Goal: Task Accomplishment & Management: Use online tool/utility

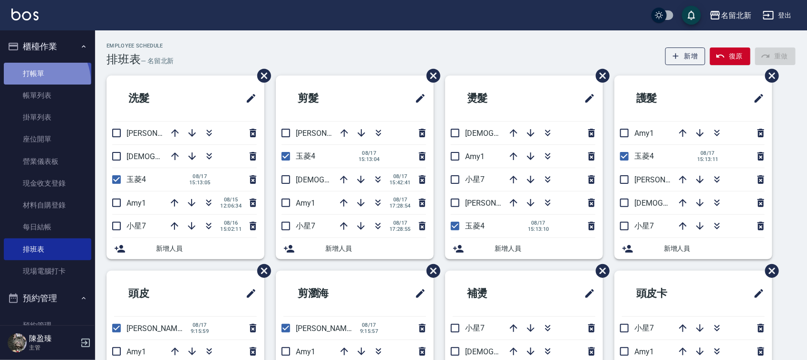
click at [38, 81] on link "打帳單" at bounding box center [47, 74] width 87 height 22
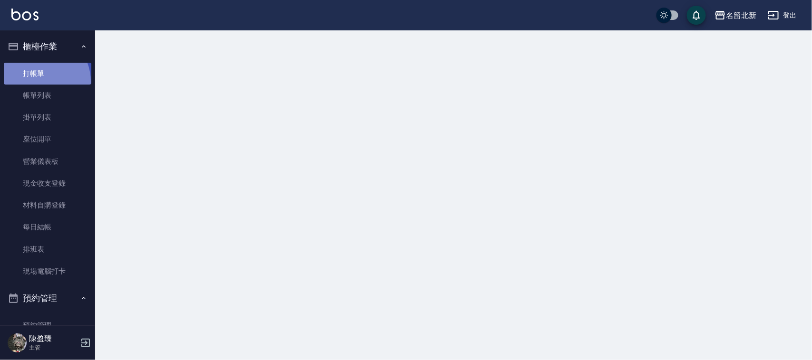
click at [39, 81] on link "打帳單" at bounding box center [47, 74] width 87 height 22
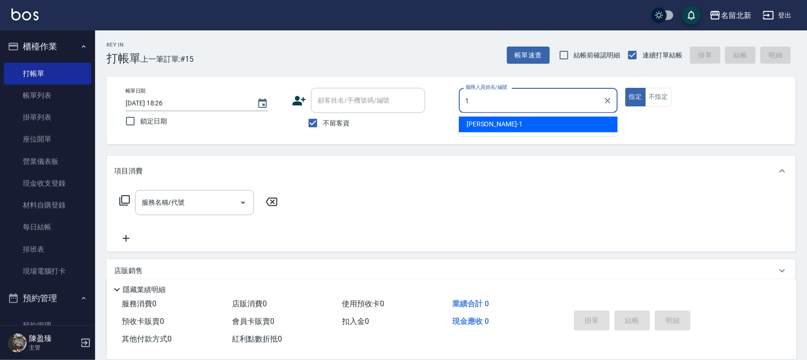
type input "[PERSON_NAME]-1"
type button "true"
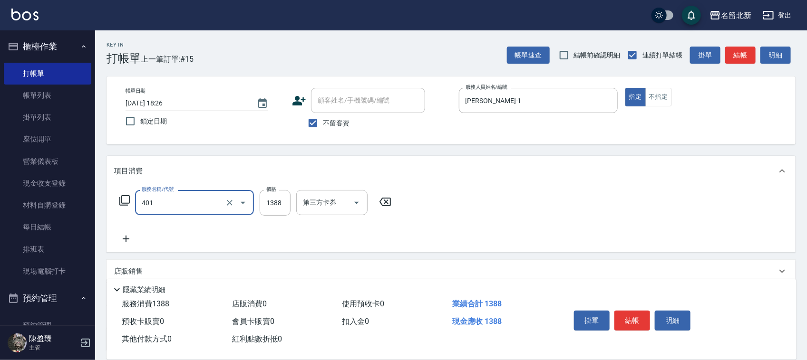
type input "燙髮(401)"
type input "2500"
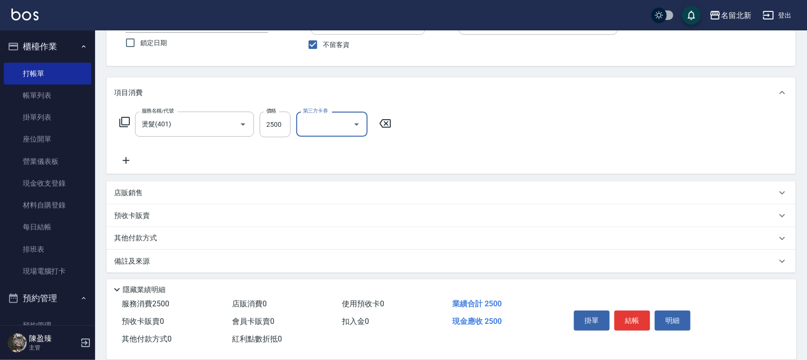
scroll to position [81, 0]
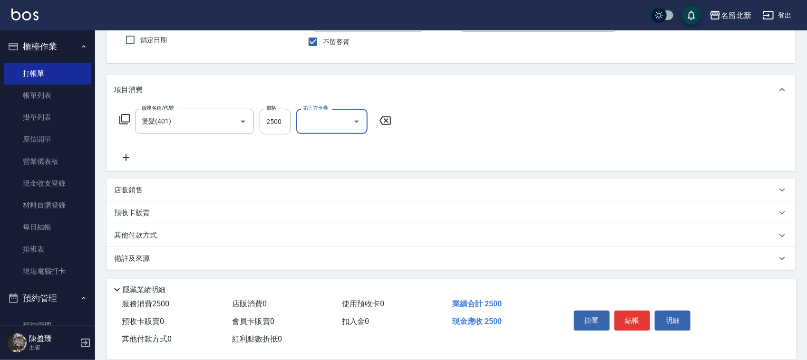
click at [148, 194] on div "店販銷售" at bounding box center [445, 190] width 662 height 10
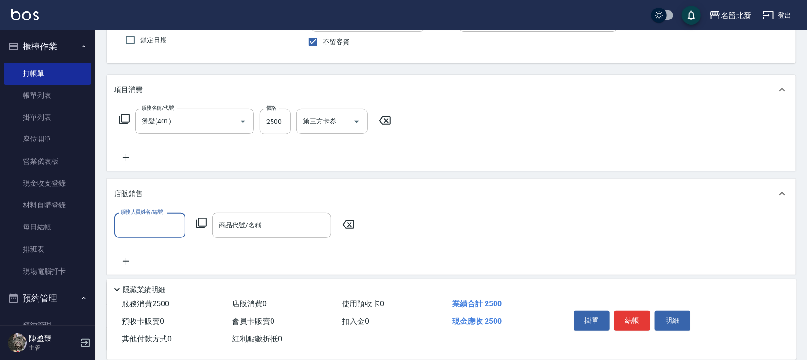
scroll to position [0, 0]
type input "[PERSON_NAME]-1"
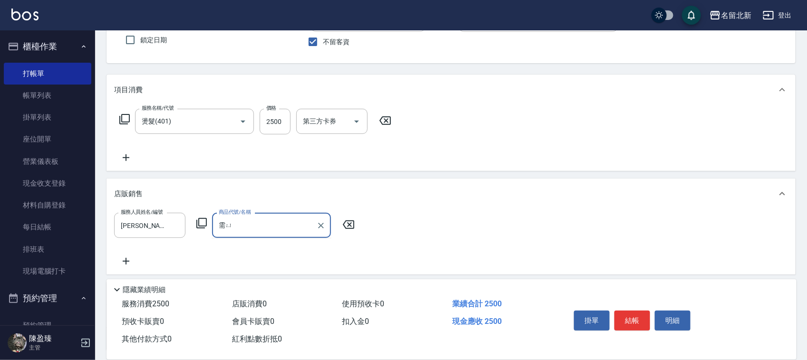
type input "需"
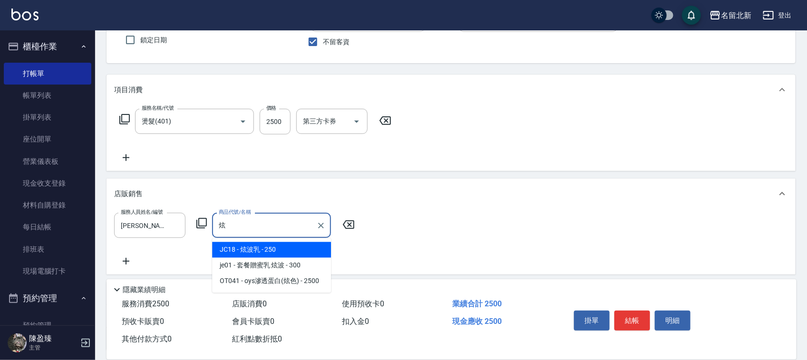
type input "炫波乳"
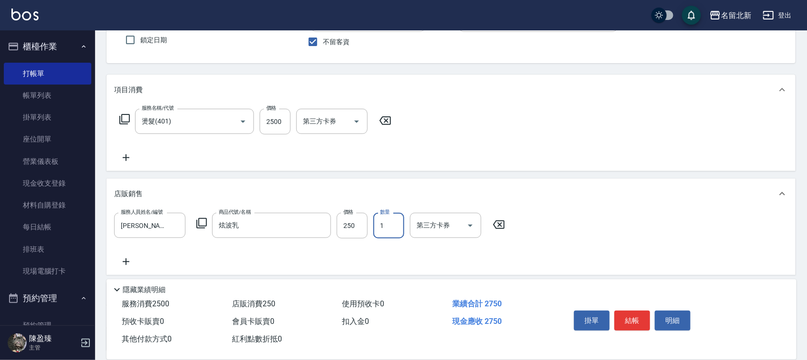
click at [624, 318] on button "結帳" at bounding box center [632, 321] width 36 height 20
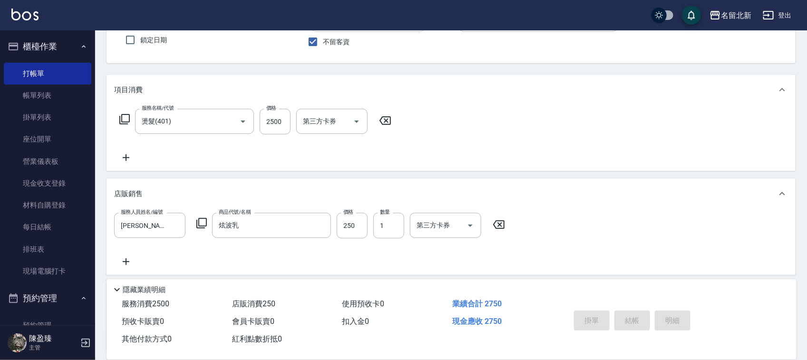
type input "[DATE] 18:27"
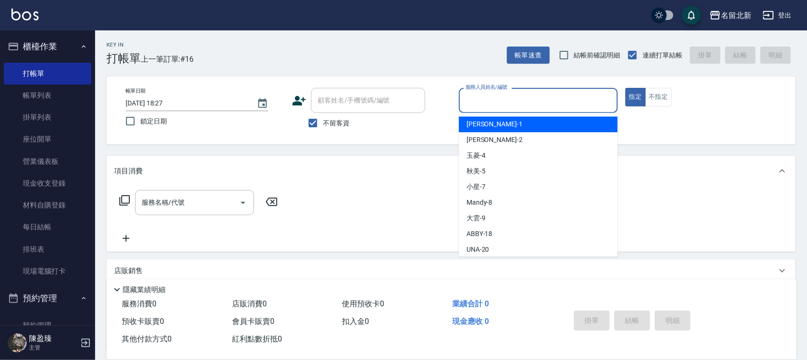
click at [491, 97] on input "服務人員姓名/編號" at bounding box center [538, 100] width 150 height 17
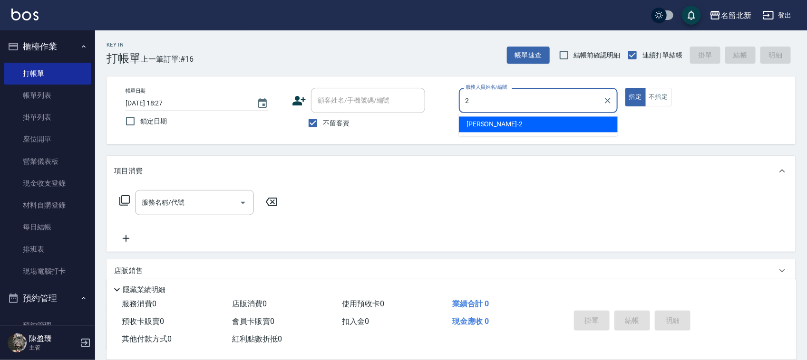
type input "[PERSON_NAME]-2"
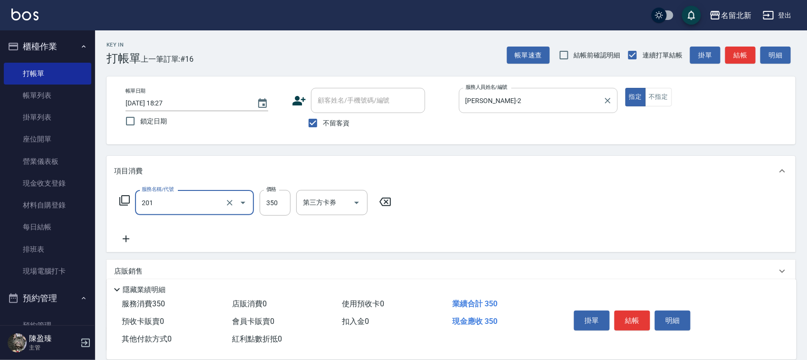
type input "一般洗髮(201)"
type input "100"
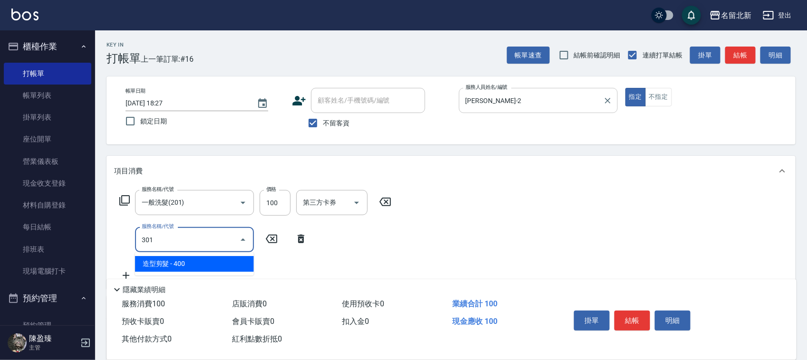
type input "造型剪髮(301)"
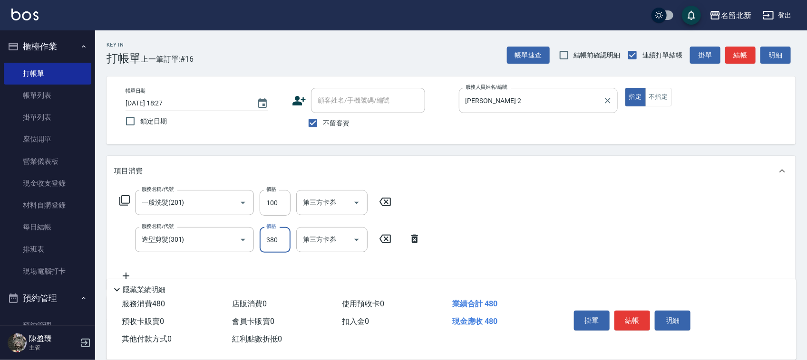
type input "380"
type input "使用護髮卡(601)"
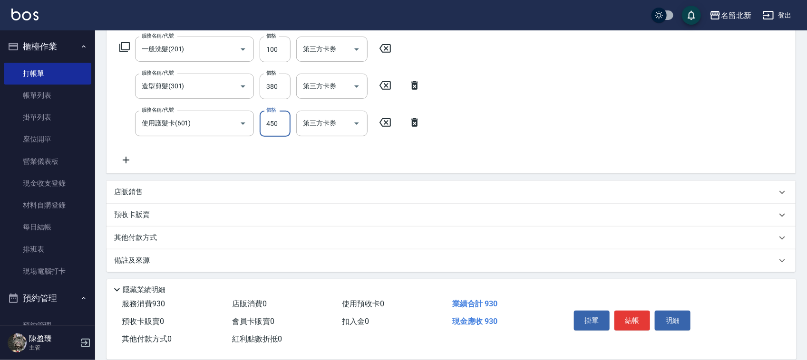
scroll to position [155, 0]
type input "450"
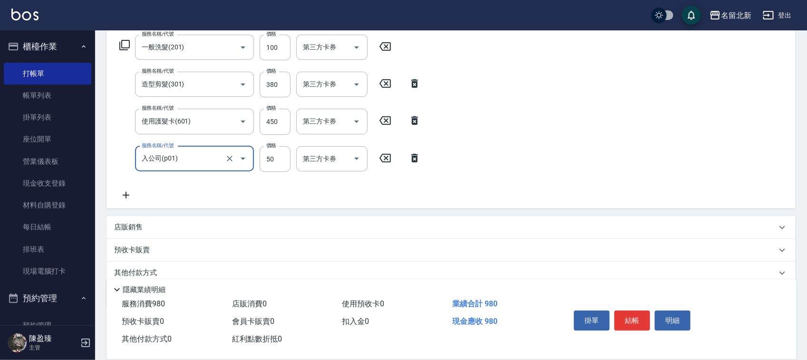
type input "入公司(p01)"
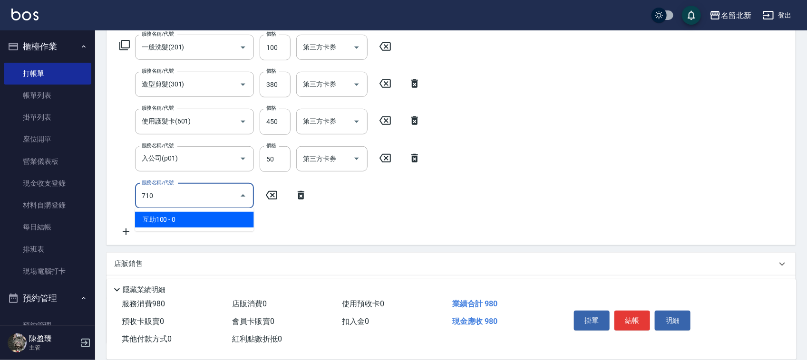
type input "互助100(710)"
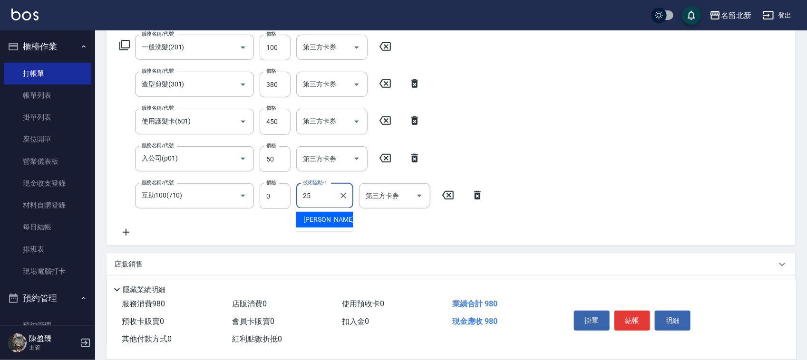
type input "禎禎-25"
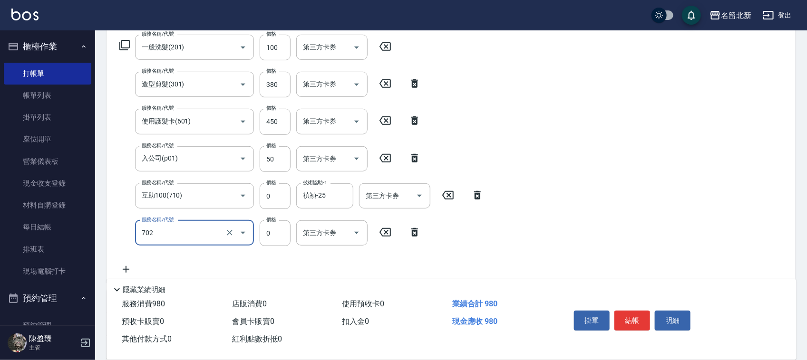
type input "互助20(702)"
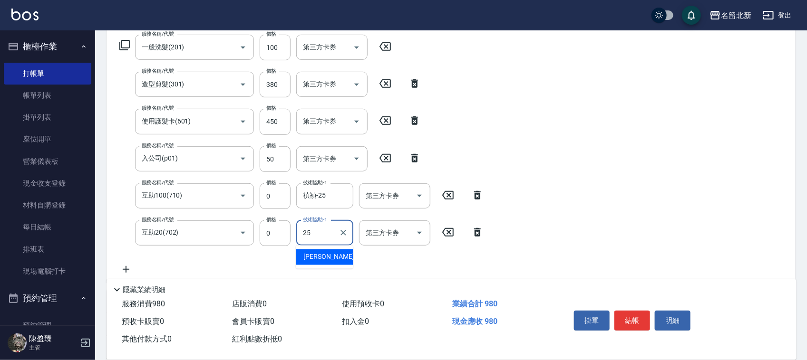
type input "禎禎-25"
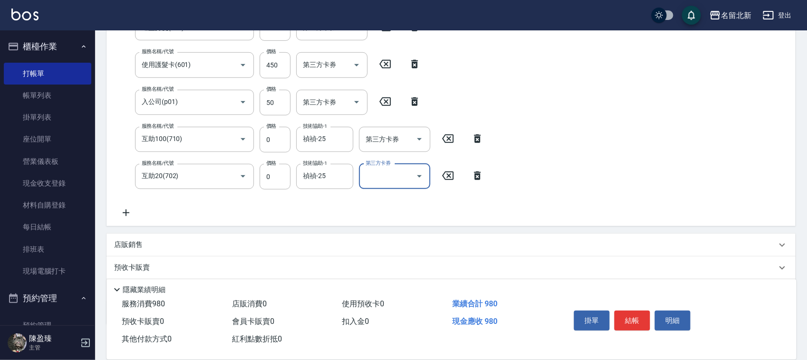
scroll to position [267, 0]
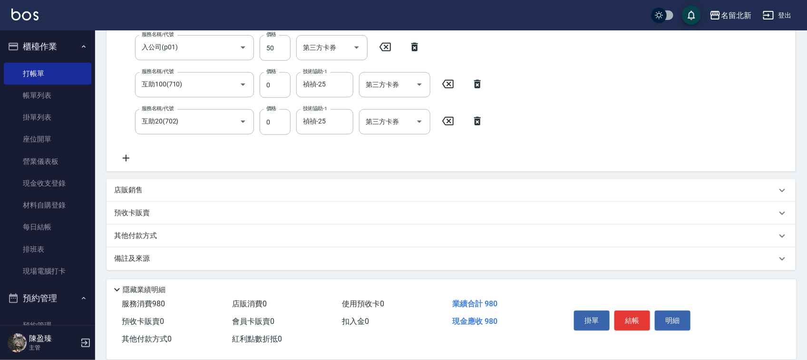
click at [124, 236] on p "其他付款方式" at bounding box center [138, 236] width 48 height 10
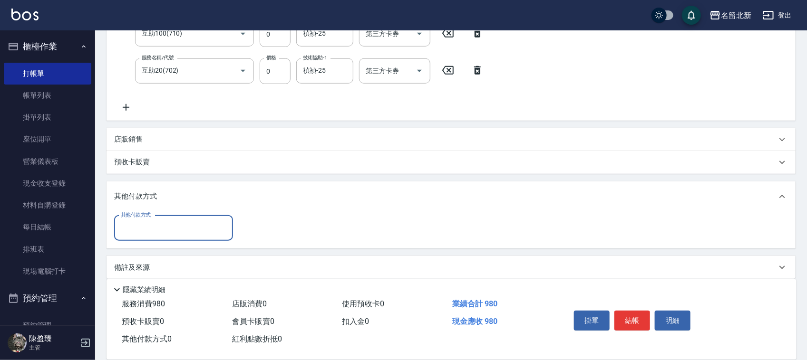
scroll to position [319, 0]
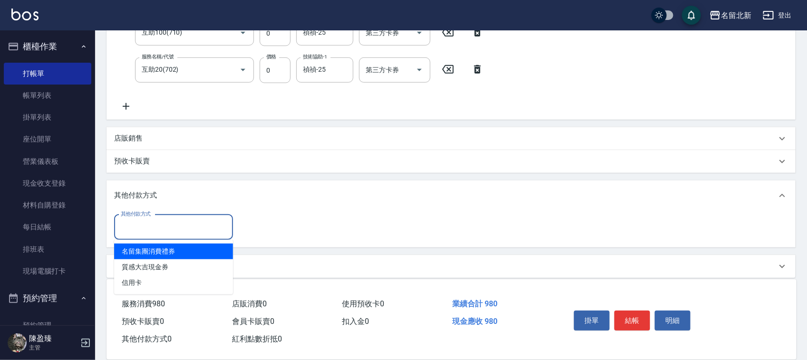
click at [122, 227] on input "其他付款方式" at bounding box center [173, 227] width 110 height 17
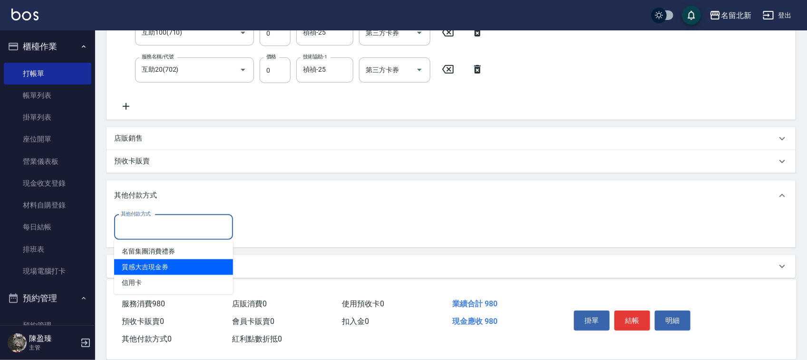
drag, startPoint x: 137, startPoint y: 270, endPoint x: 142, endPoint y: 278, distance: 9.8
click at [139, 271] on span "質感大吉現金券" at bounding box center [173, 268] width 119 height 16
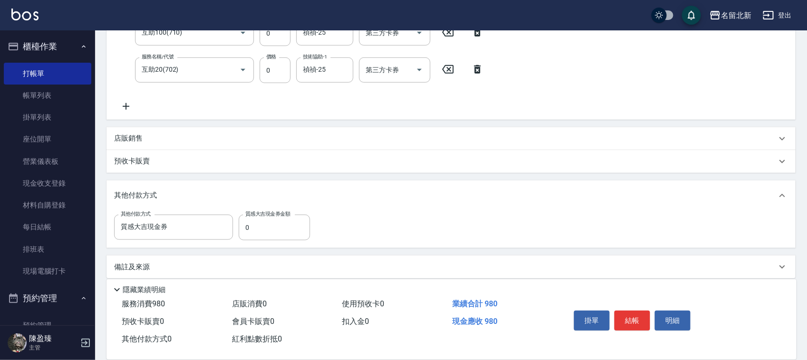
click at [142, 278] on div "Key In 打帳單 上一筆訂單:#16 帳單速查 結帳前確認明細 連續打單結帳 掛單 結帳 明細 帳單日期 [DATE] 18:27 鎖定日期 顧客姓名/手…" at bounding box center [451, 41] width 712 height 658
click at [174, 232] on input "質感大吉現金券" at bounding box center [166, 227] width 96 height 17
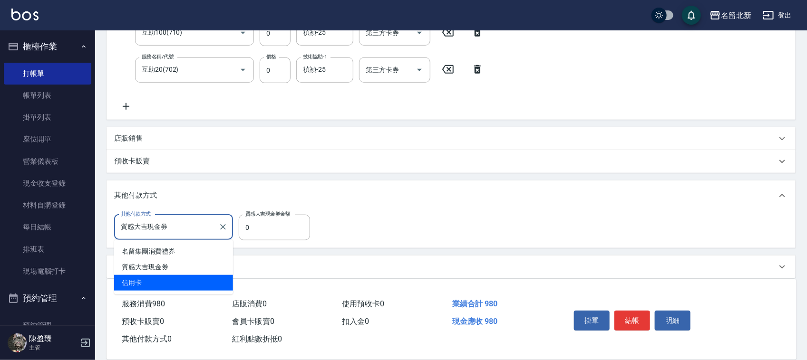
drag, startPoint x: 170, startPoint y: 283, endPoint x: 169, endPoint y: 257, distance: 25.7
click at [170, 282] on span "信用卡" at bounding box center [173, 283] width 119 height 16
type input "信用卡"
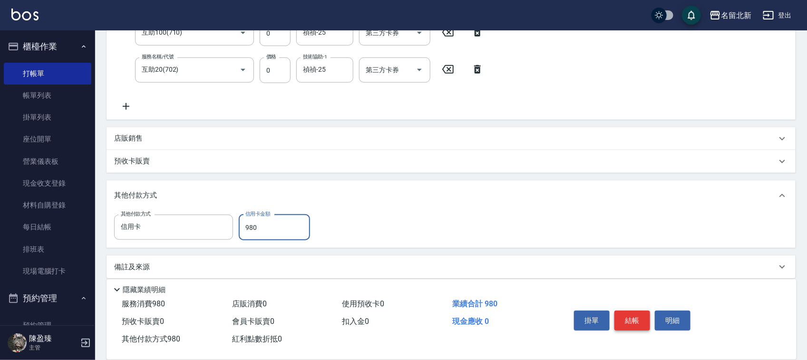
type input "980"
click at [628, 324] on button "結帳" at bounding box center [632, 321] width 36 height 20
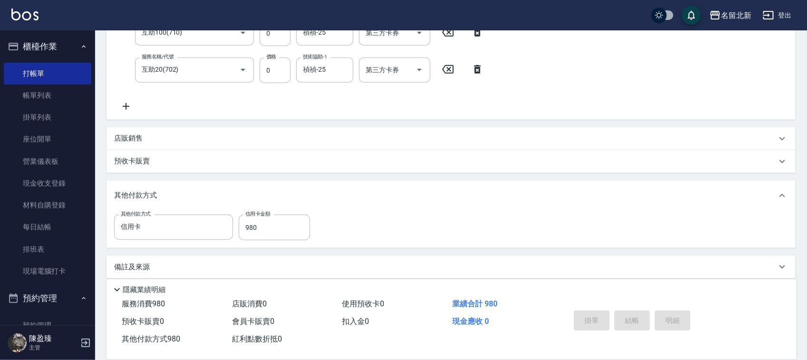
type input "[DATE] 18:28"
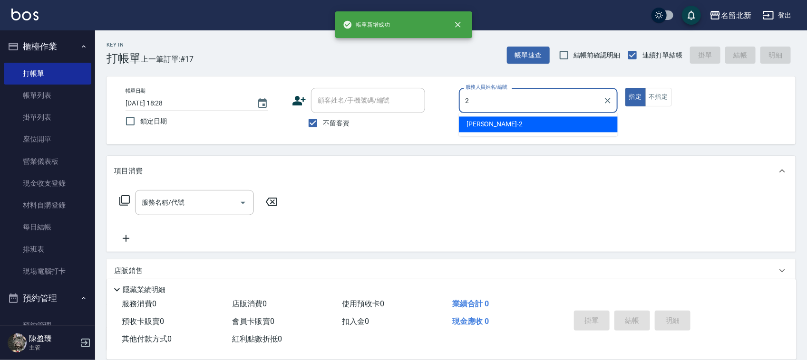
type input "[PERSON_NAME]-2"
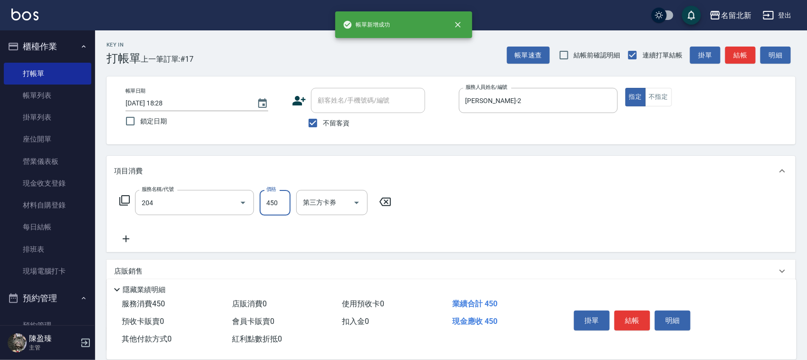
type input "髮質調理洗髮(204)"
type input "400"
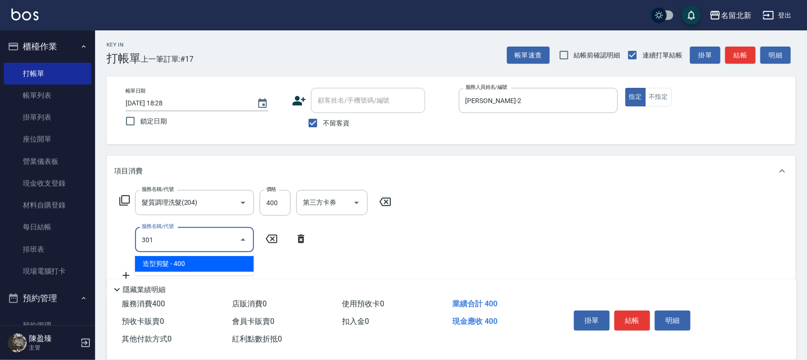
type input "造型剪髮(301)"
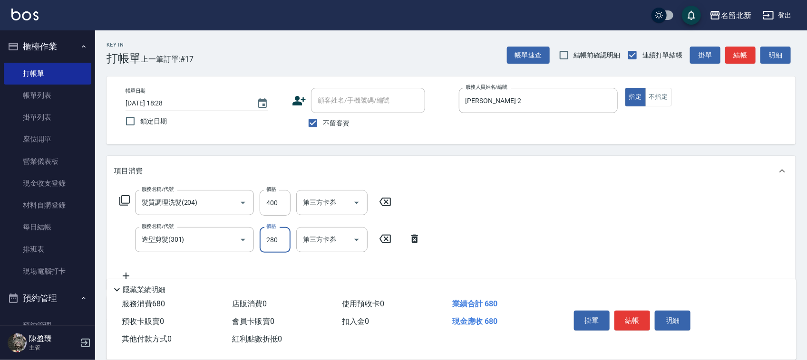
type input "280"
type input "互助50(705)"
type input "UNA-20"
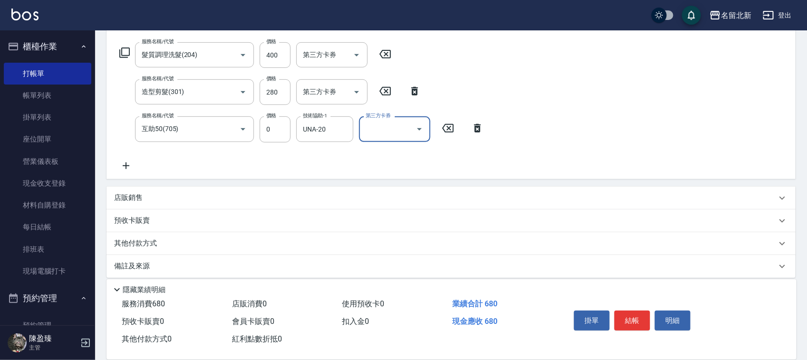
scroll to position [155, 0]
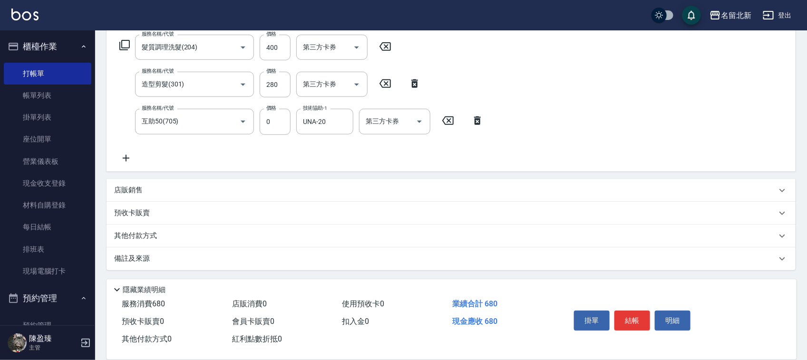
click at [162, 233] on div "其他付款方式" at bounding box center [445, 236] width 662 height 10
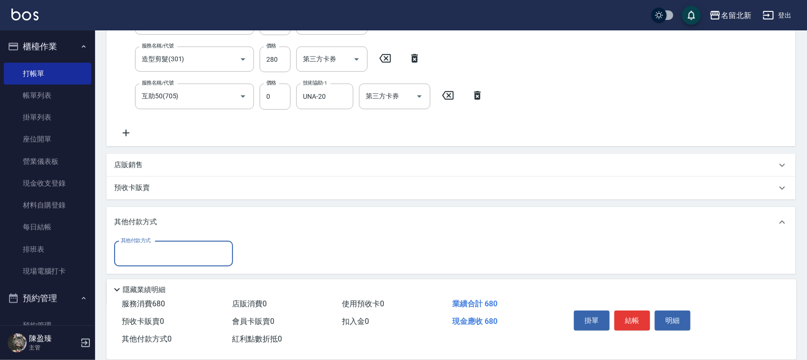
scroll to position [0, 0]
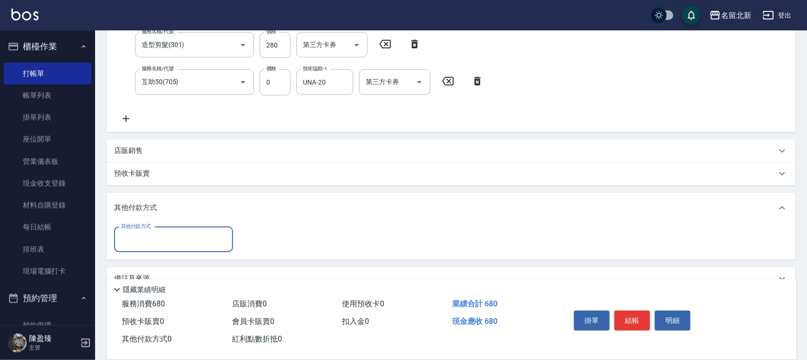
click at [141, 240] on input "其他付款方式" at bounding box center [173, 240] width 110 height 17
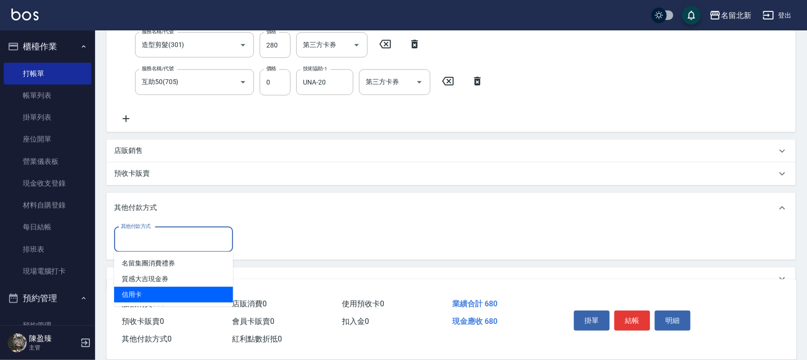
click at [146, 302] on span "信用卡" at bounding box center [173, 295] width 119 height 16
type input "信用卡"
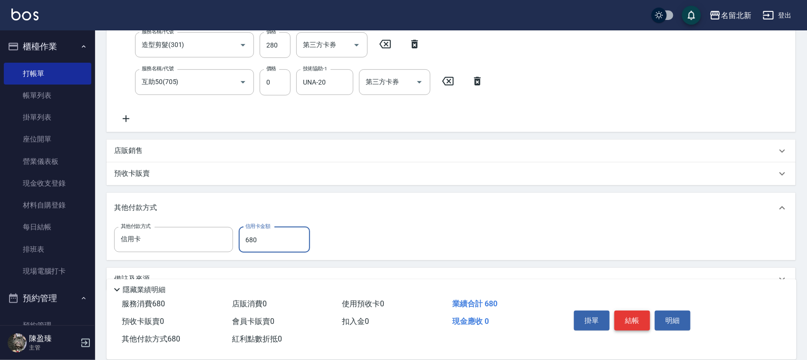
type input "680"
click at [636, 316] on button "結帳" at bounding box center [632, 321] width 36 height 20
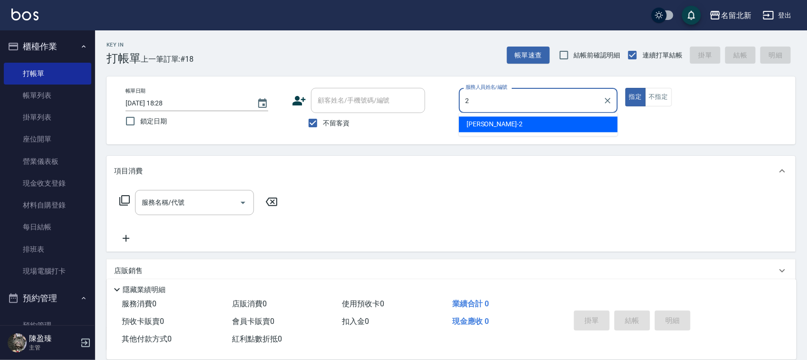
type input "[PERSON_NAME]-2"
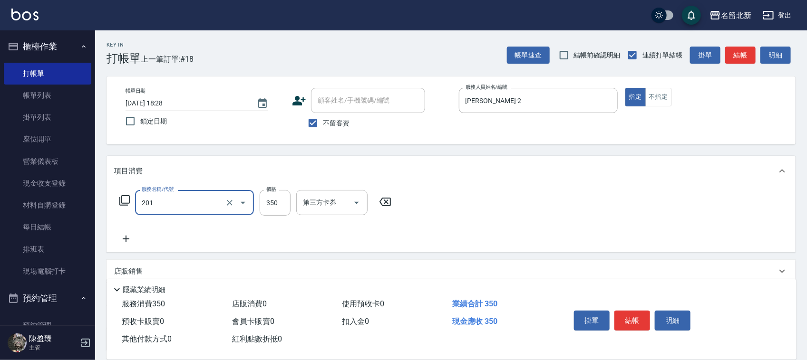
type input "一般洗髮(201)"
type input "100"
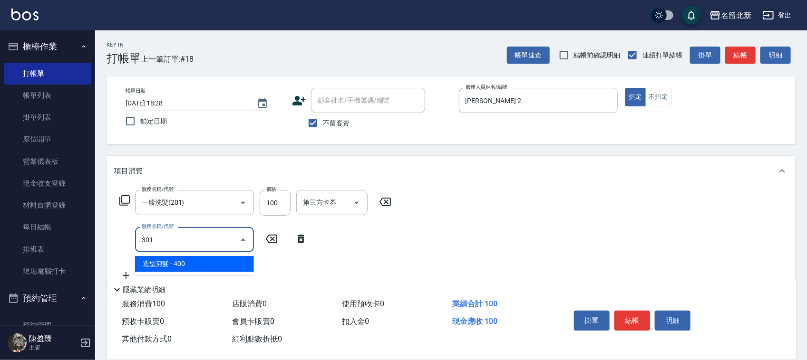
type input "造型剪髮(301)"
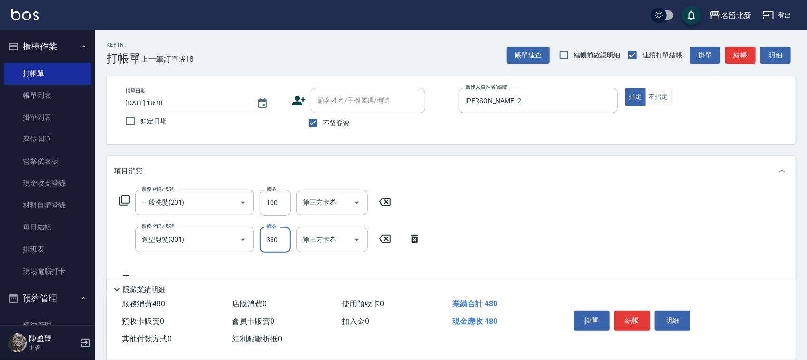
type input "380"
type input "頭皮隔離(609)"
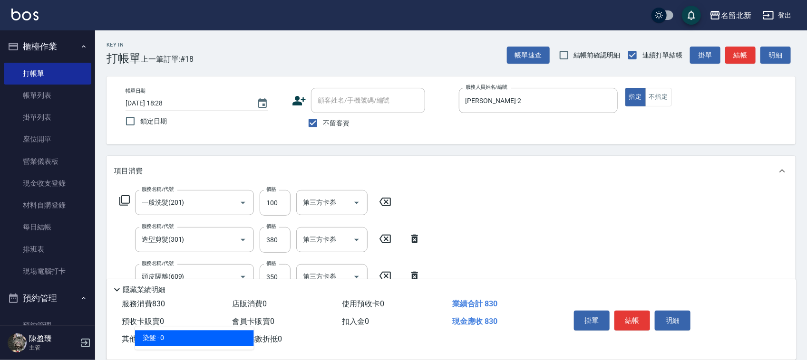
type input "染髮(501)"
type input "1490"
type input "互助100(710)"
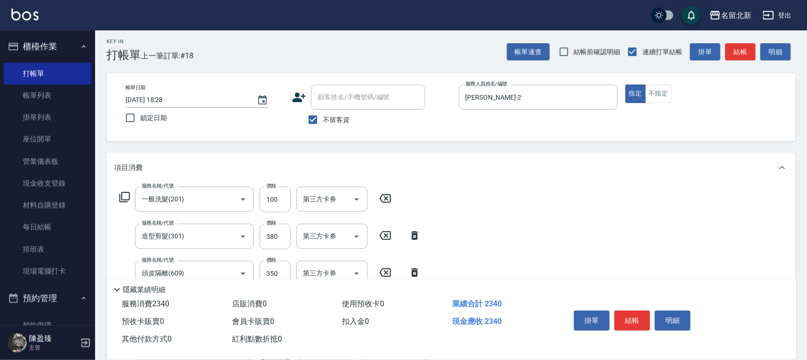
type input "20"
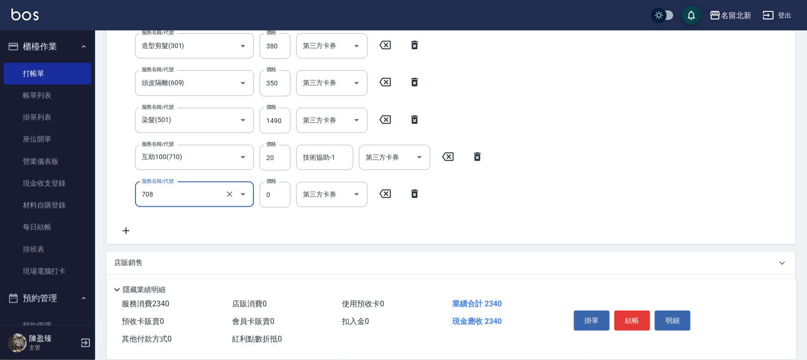
type input "互助80(708)"
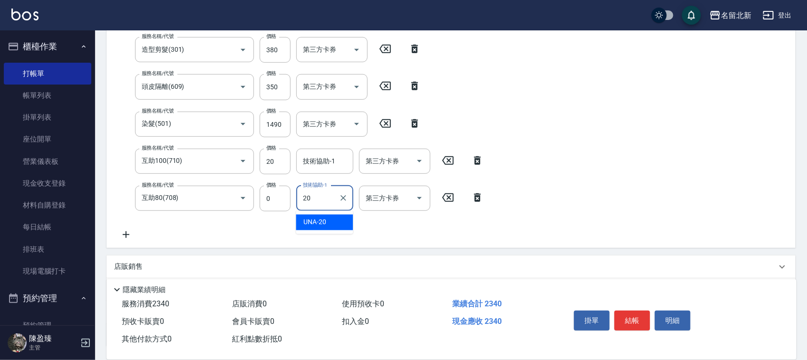
type input "UNA-20"
click at [278, 157] on input "20" at bounding box center [275, 162] width 31 height 26
click at [276, 150] on input "20" at bounding box center [275, 162] width 31 height 26
type input "0"
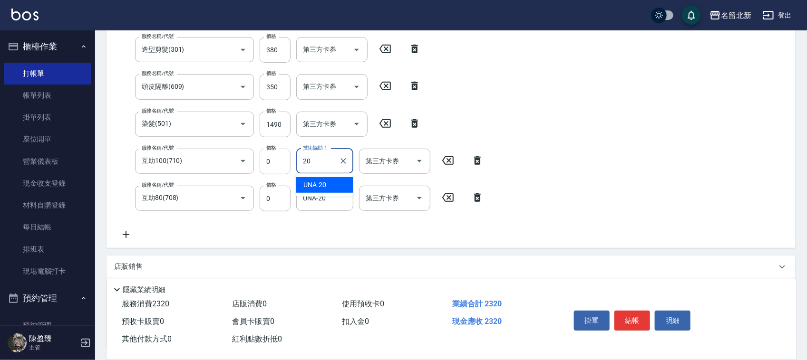
type input "UNA-20"
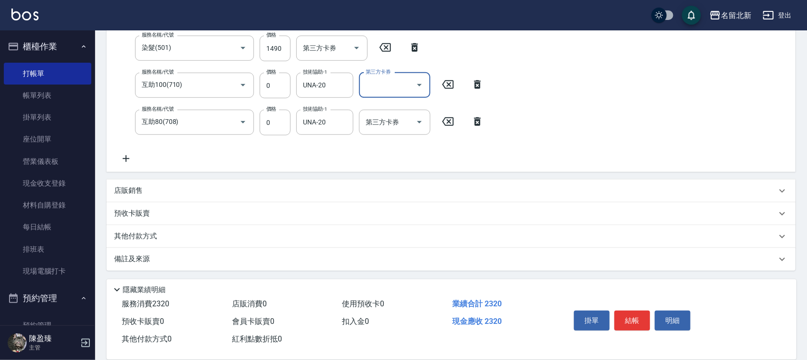
scroll to position [267, 0]
click at [629, 311] on button "結帳" at bounding box center [632, 321] width 36 height 20
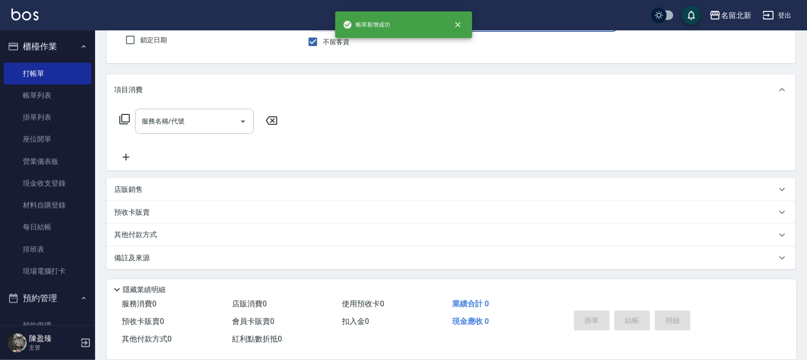
scroll to position [81, 0]
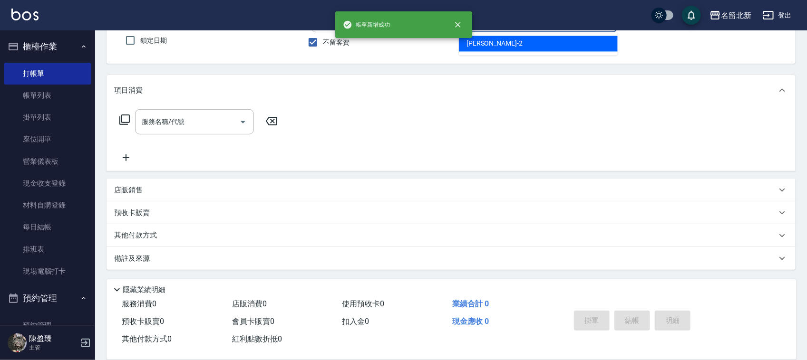
type input "[PERSON_NAME]-2"
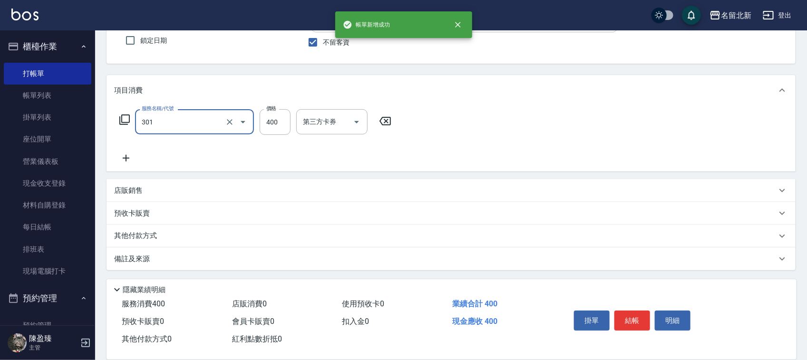
type input "造型剪髮(301)"
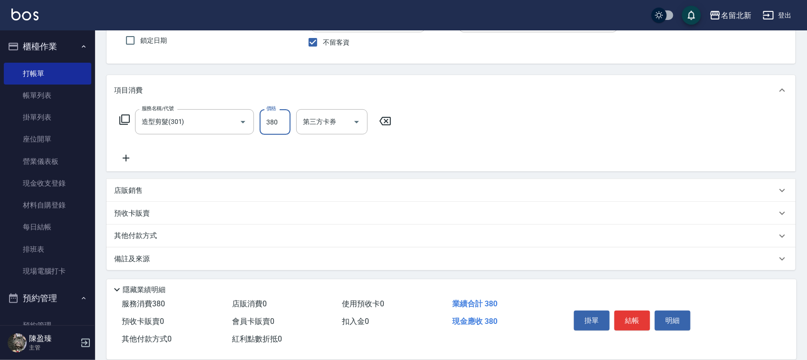
type input "380"
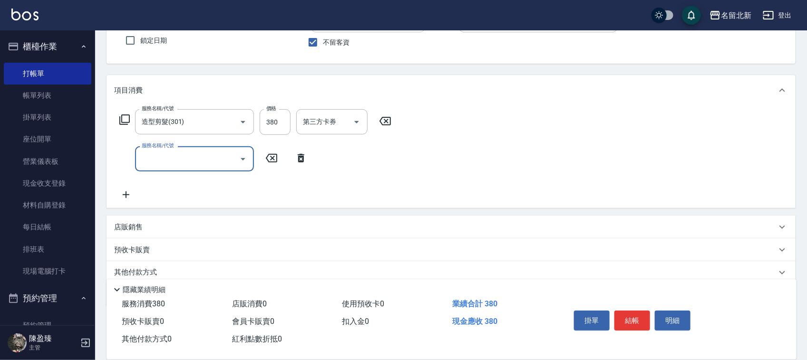
type input "G"
type input "賦活水生髮膜(605)"
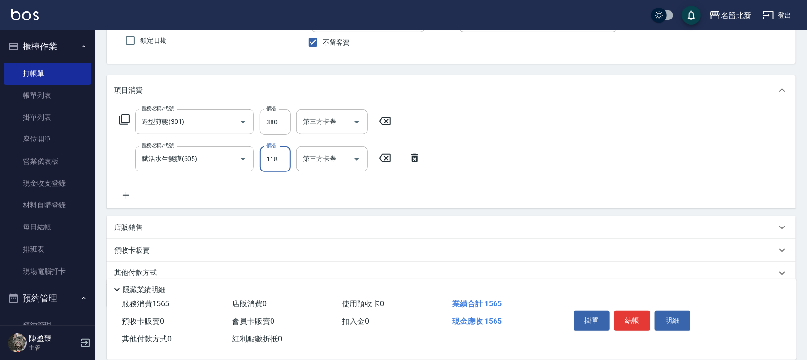
scroll to position [0, 0]
type input "1180"
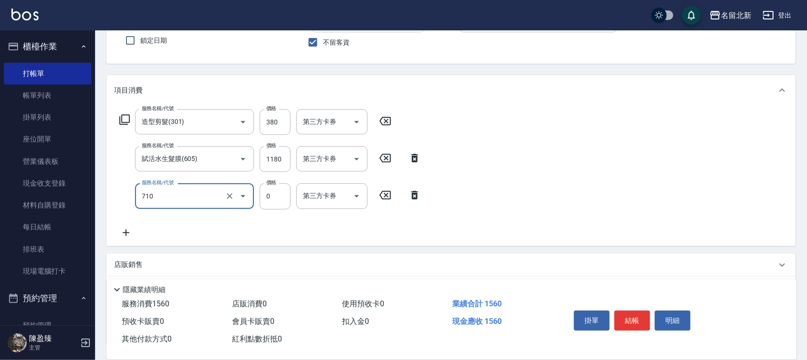
type input "互助100(710)"
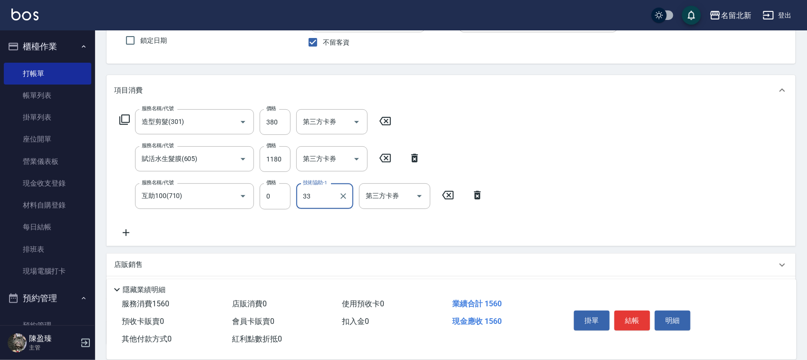
type input "[PERSON_NAME]-33"
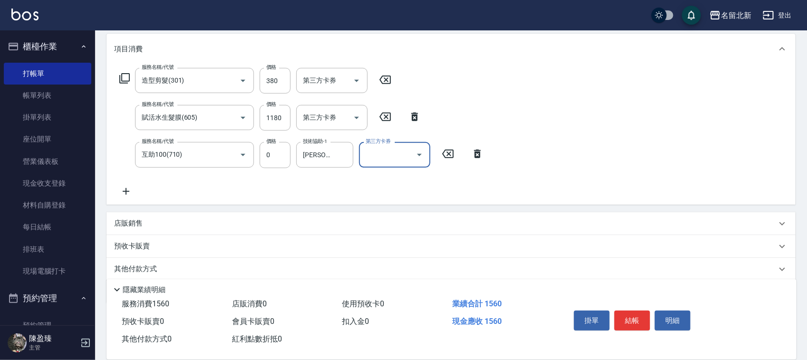
scroll to position [155, 0]
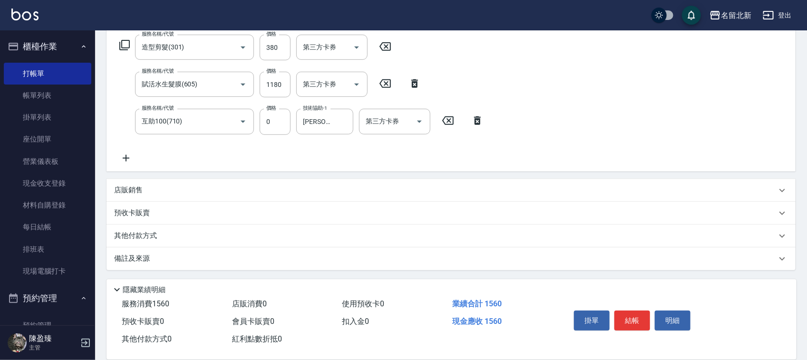
click at [134, 240] on p "其他付款方式" at bounding box center [138, 236] width 48 height 10
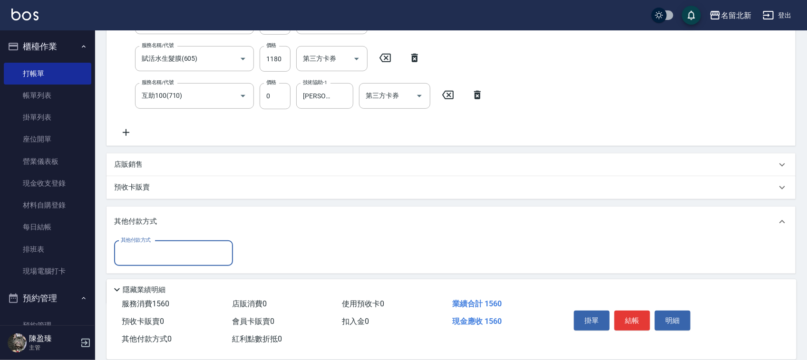
scroll to position [195, 0]
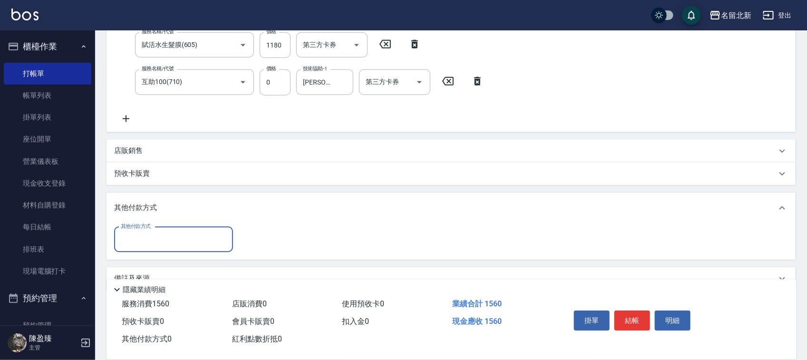
click at [136, 241] on input "其他付款方式" at bounding box center [173, 240] width 110 height 17
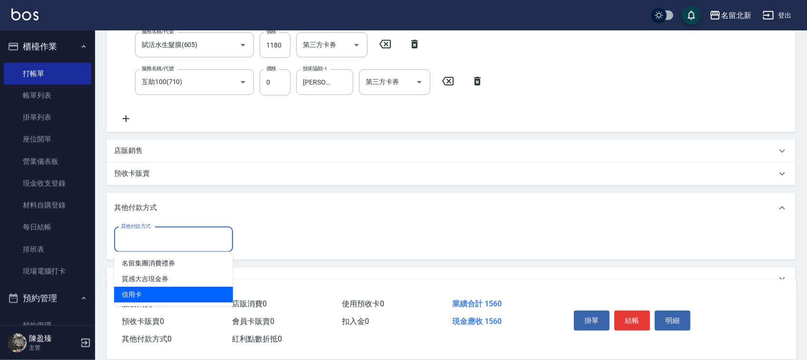
click at [157, 300] on span "信用卡" at bounding box center [173, 295] width 119 height 16
type input "信用卡"
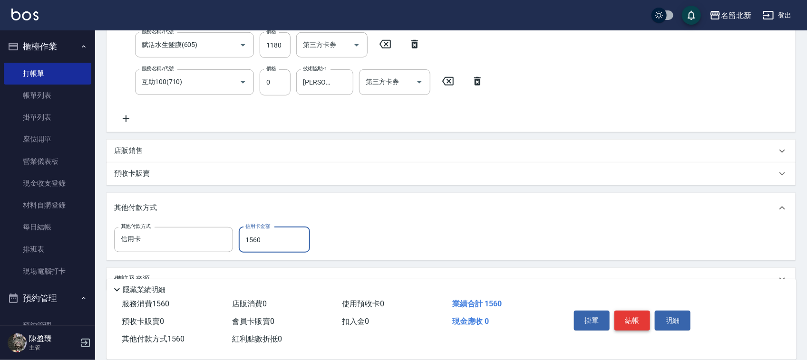
type input "1560"
click at [644, 318] on button "結帳" at bounding box center [632, 321] width 36 height 20
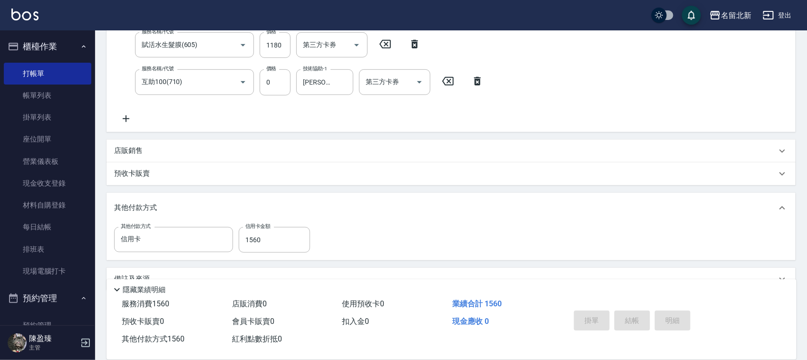
type input "[DATE] 18:29"
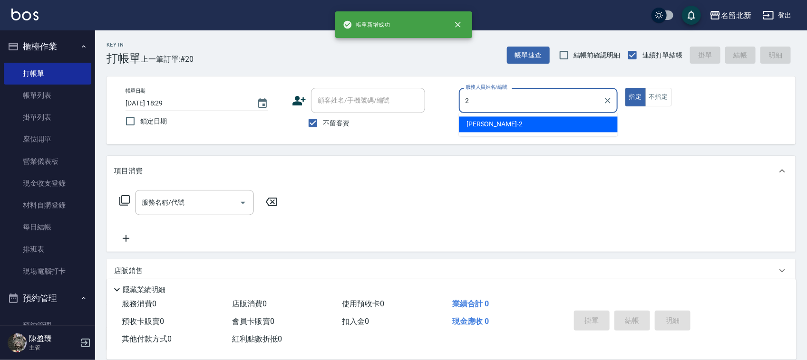
type input "[PERSON_NAME]-2"
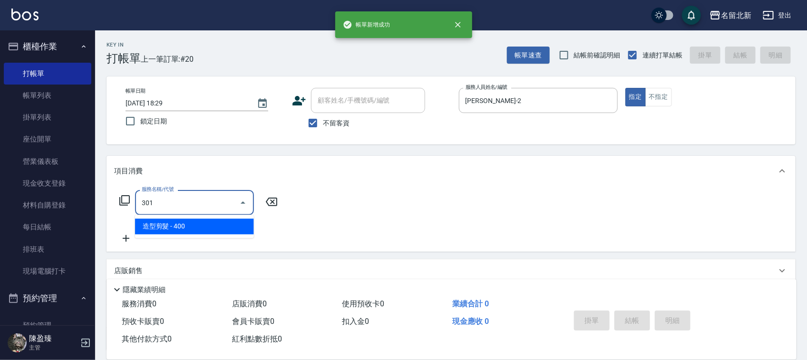
type input "造型剪髮(301)"
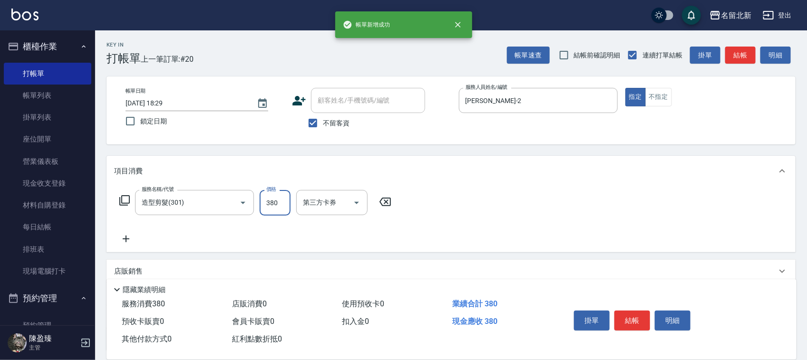
type input "380"
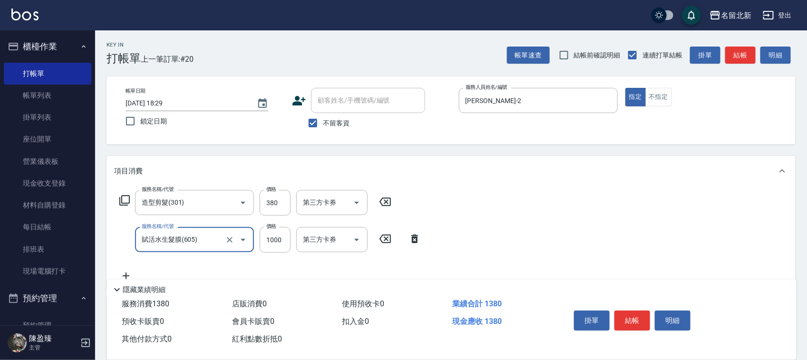
type input "賦活水生髮膜(605)"
type input "1180"
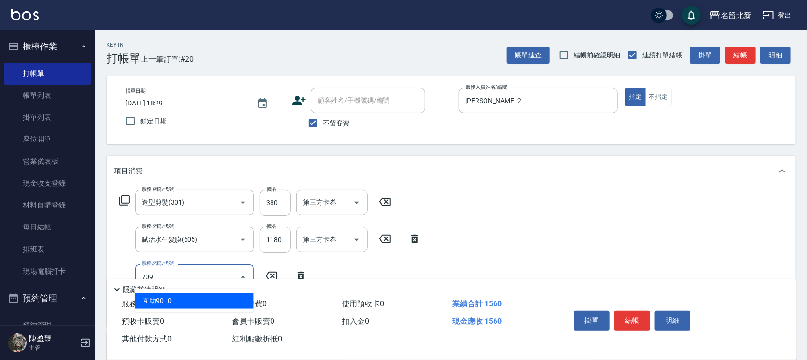
type input "互助90(709)"
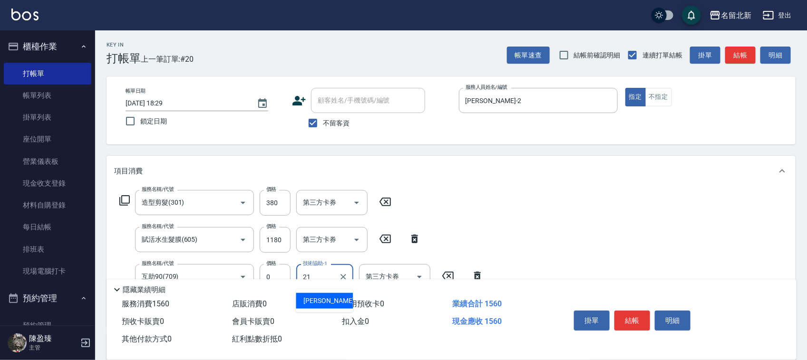
type input "[PERSON_NAME]-21"
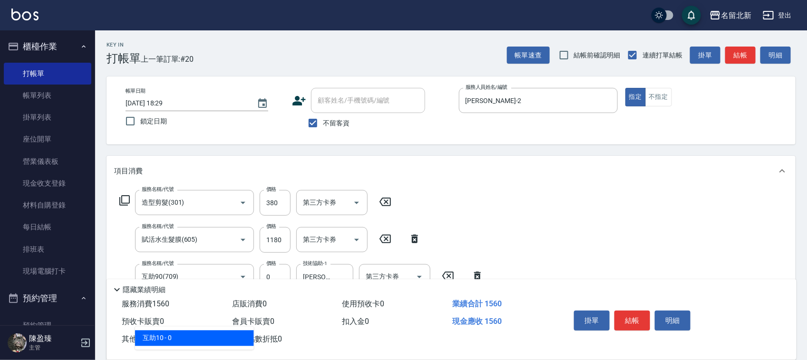
type input "互助10(701)"
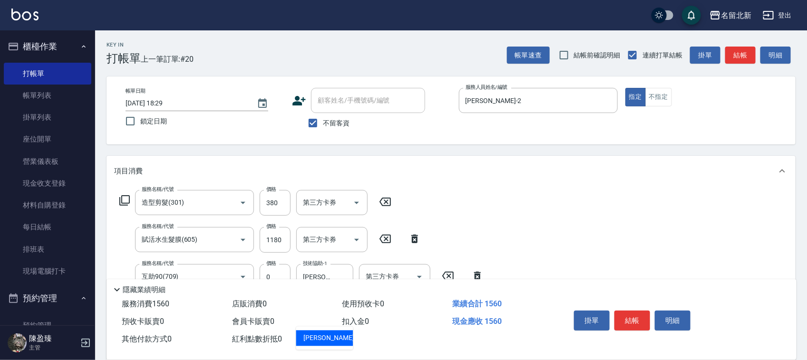
type input "[PERSON_NAME]-31"
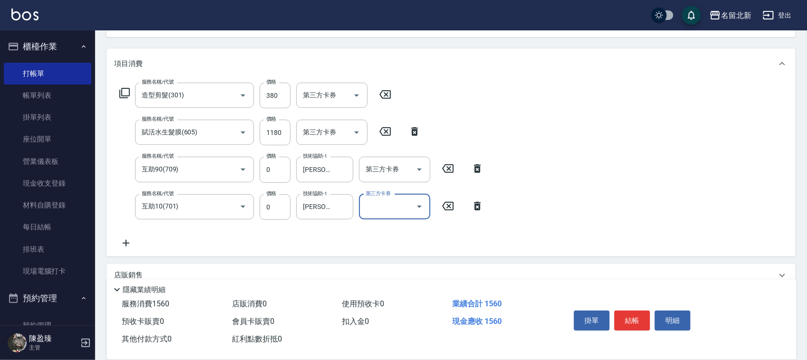
scroll to position [193, 0]
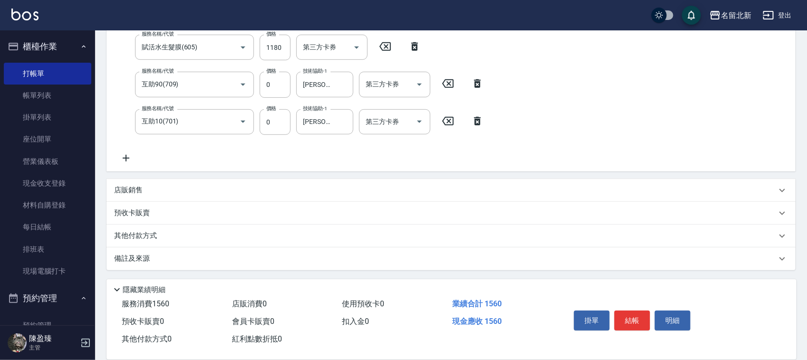
click at [126, 232] on p "其他付款方式" at bounding box center [138, 236] width 48 height 10
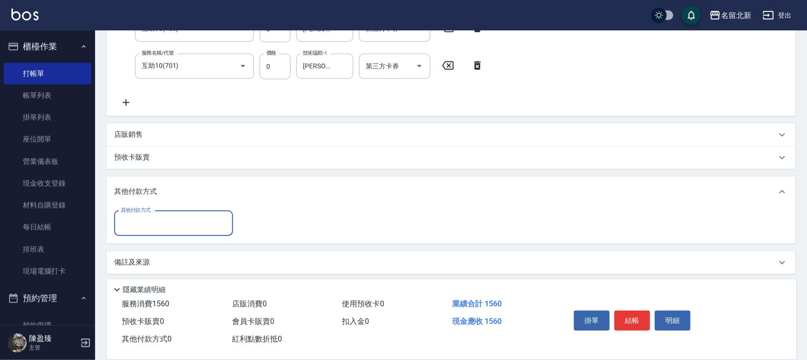
scroll to position [249, 0]
click at [142, 219] on input "其他付款方式" at bounding box center [173, 223] width 110 height 17
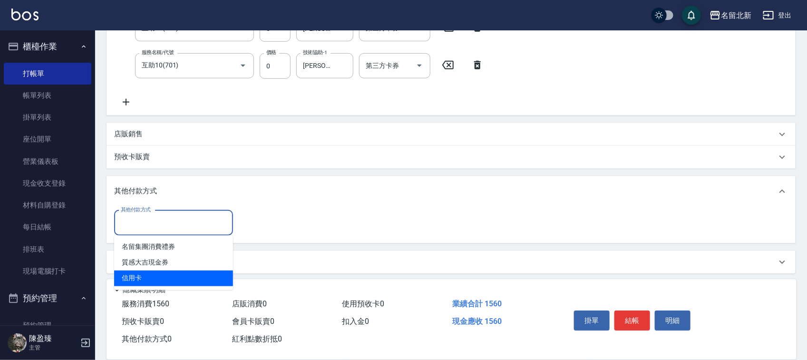
click at [151, 271] on span "信用卡" at bounding box center [173, 279] width 119 height 16
type input "信用卡"
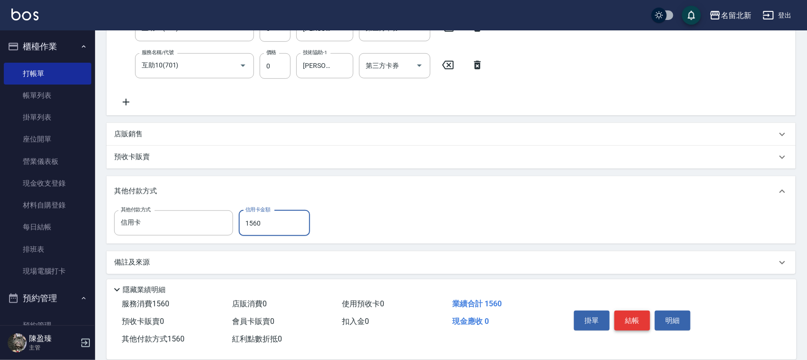
type input "1560"
click at [624, 315] on button "結帳" at bounding box center [632, 321] width 36 height 20
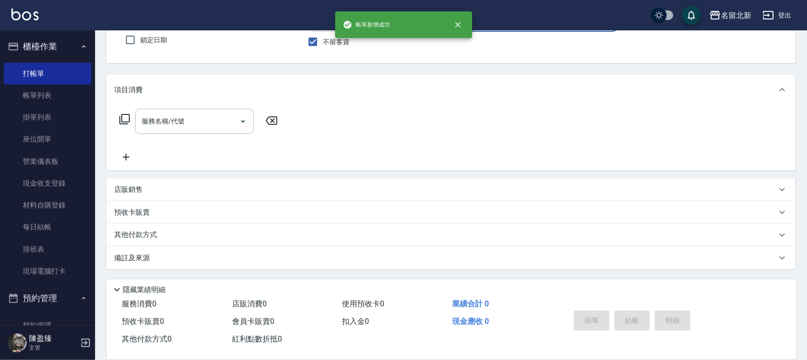
scroll to position [0, 0]
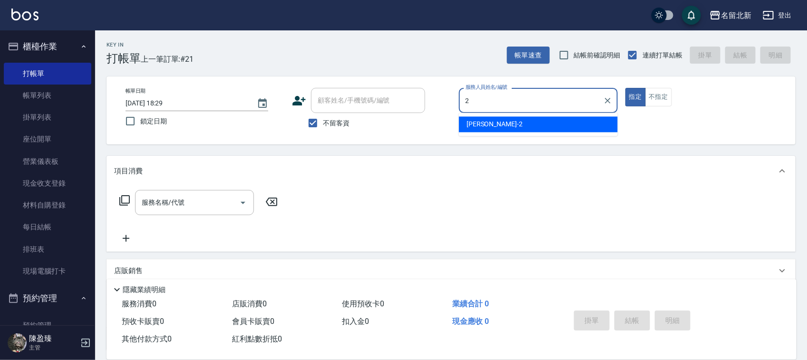
type input "[PERSON_NAME]-2"
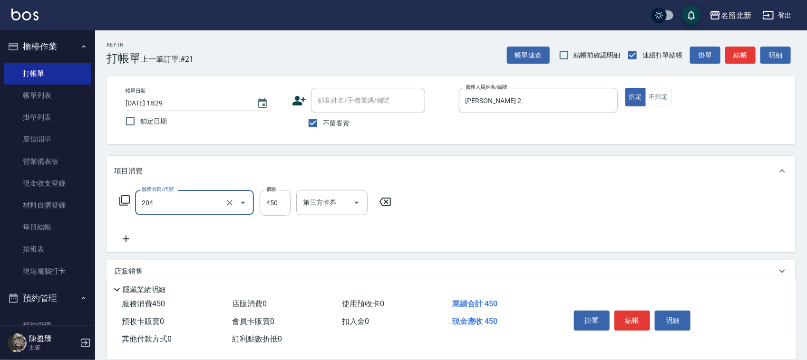
type input "髮質調理洗髮(204)"
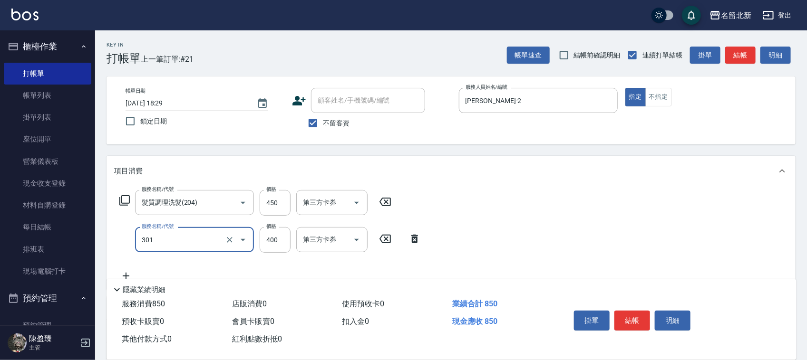
type input "造型剪髮(301)"
type input "380"
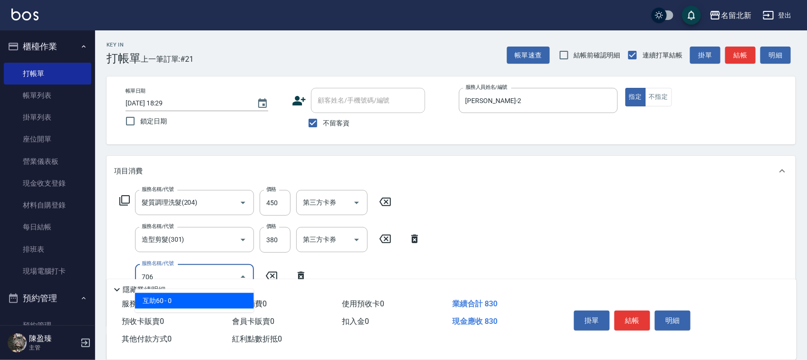
type input "互助60(706)"
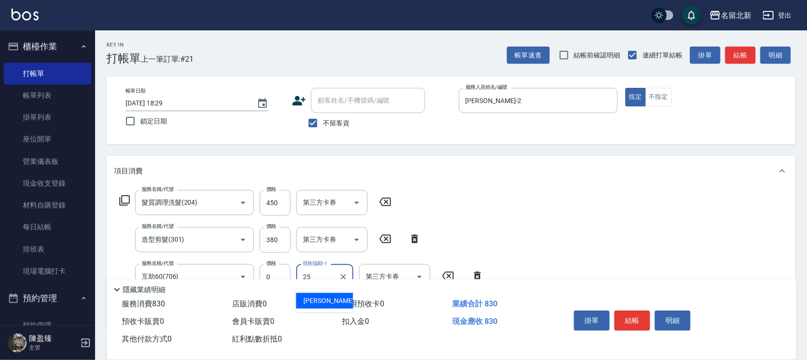
type input "禎禎-25"
click at [627, 312] on button "結帳" at bounding box center [632, 321] width 36 height 20
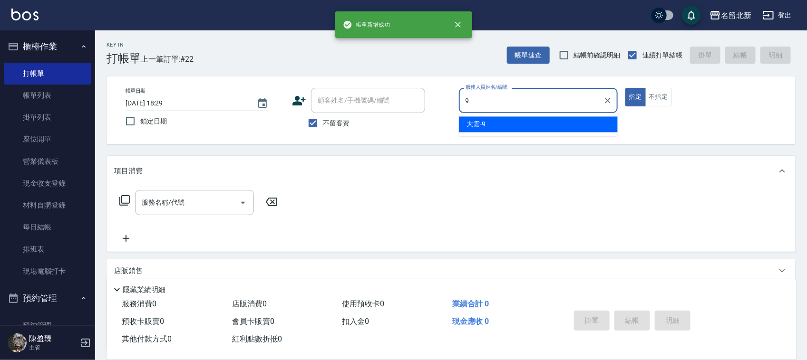
type input "大雲-9"
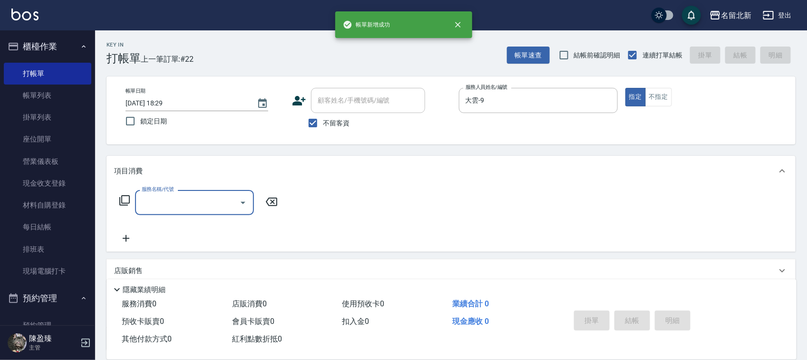
drag, startPoint x: 194, startPoint y: 204, endPoint x: 204, endPoint y: 203, distance: 10.0
click at [204, 203] on input "服務名稱/代號" at bounding box center [187, 202] width 96 height 17
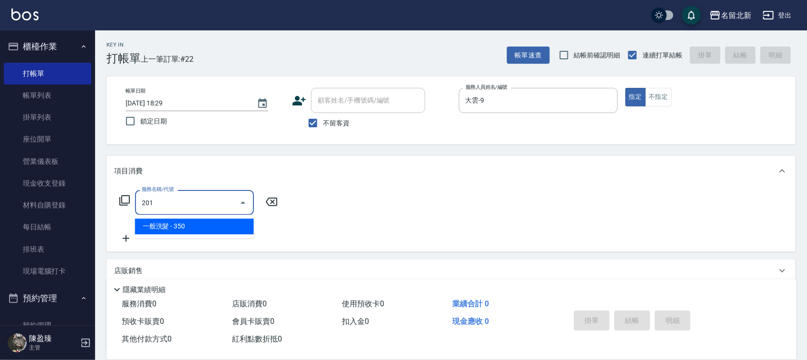
type input "一般洗髮(201)"
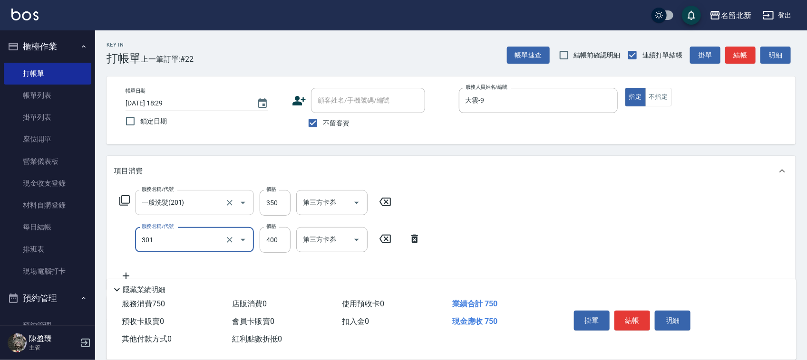
type input "造型剪髮(301)"
type input "380"
click at [635, 311] on button "結帳" at bounding box center [632, 321] width 36 height 20
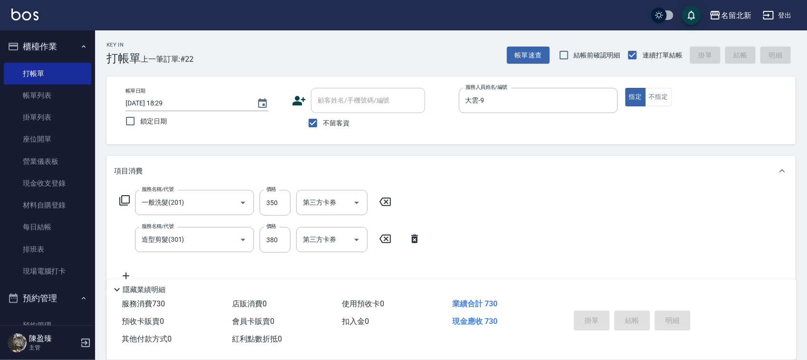
type input "[DATE] 18:30"
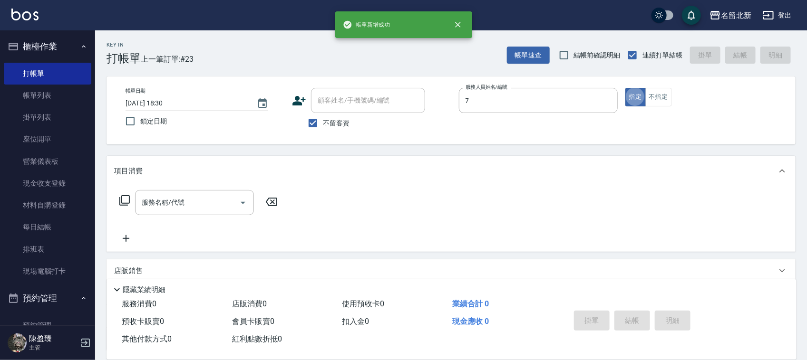
type input "小星-7"
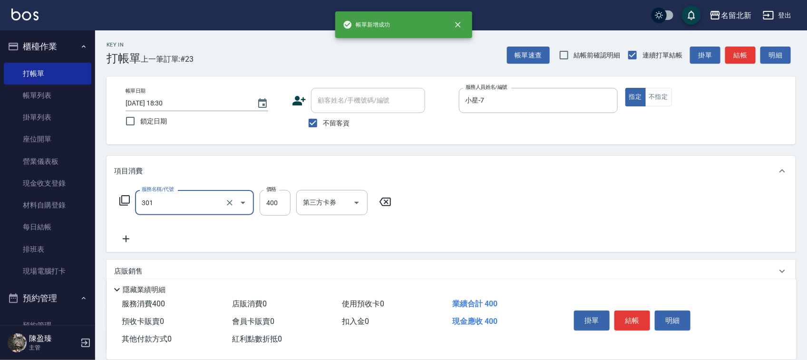
type input "造型剪髮(301)"
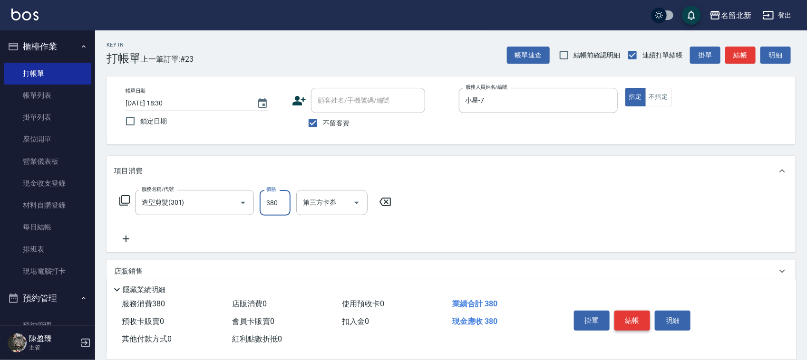
type input "380"
click at [628, 315] on button "結帳" at bounding box center [632, 321] width 36 height 20
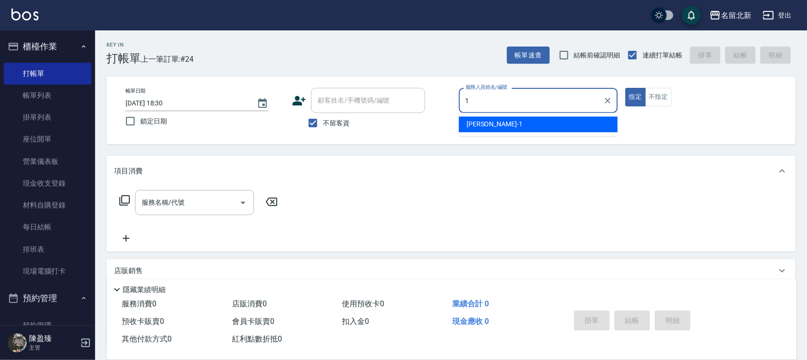
type input "[PERSON_NAME]-1"
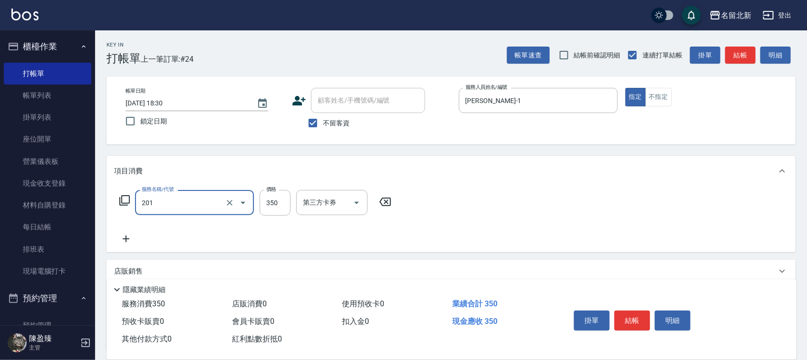
type input "一般洗髮(201)"
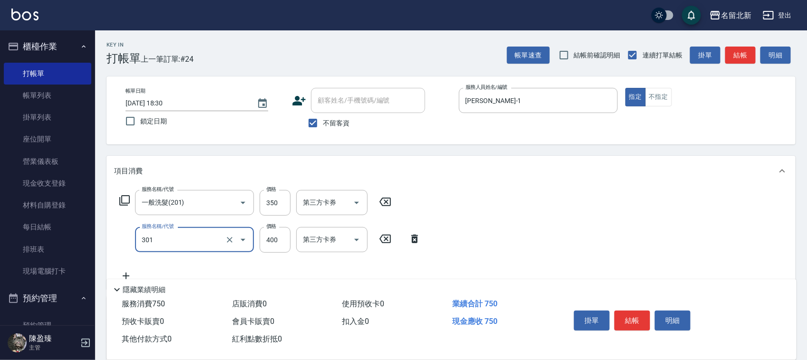
type input "造型剪髮(301)"
type input "380"
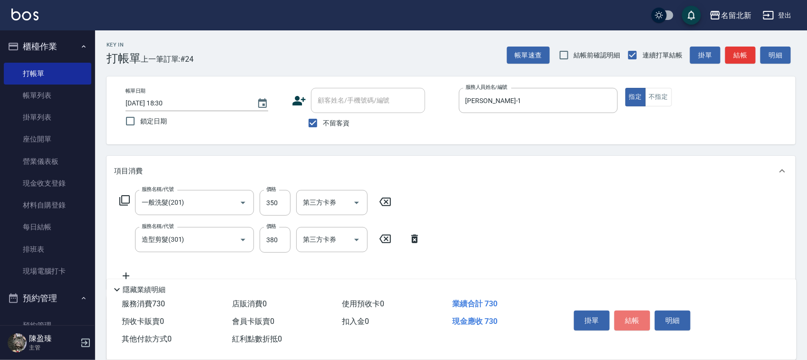
click at [634, 311] on button "結帳" at bounding box center [632, 321] width 36 height 20
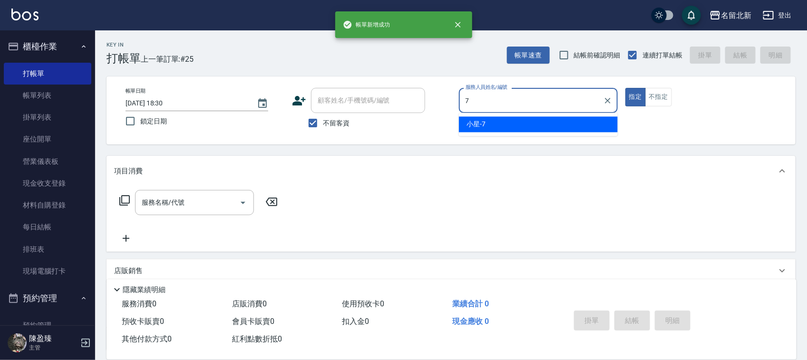
type input "小星-7"
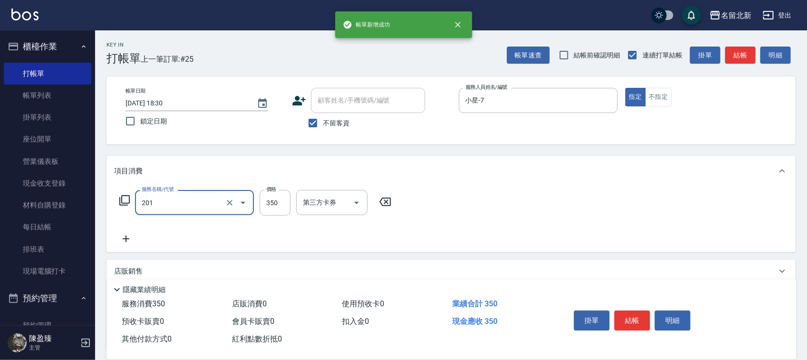
type input "一般洗髮(201)"
type input "300"
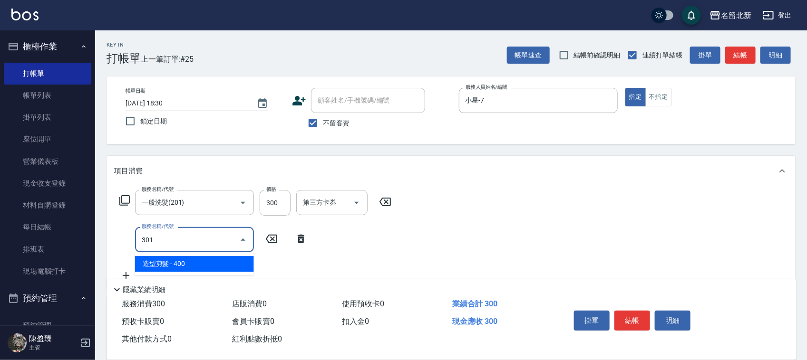
type input "造型剪髮(301)"
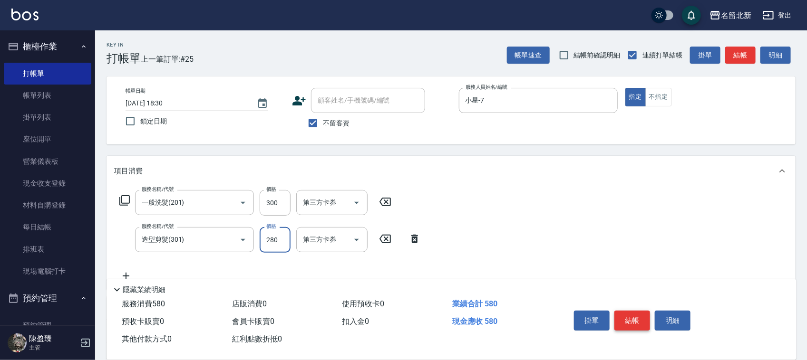
type input "280"
click at [632, 311] on button "結帳" at bounding box center [632, 321] width 36 height 20
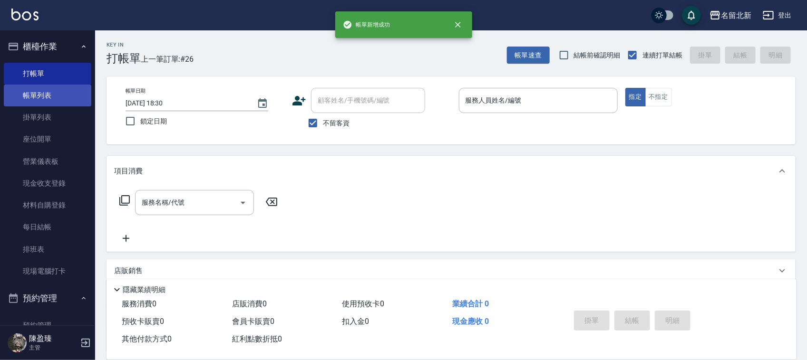
click at [39, 93] on link "帳單列表" at bounding box center [47, 96] width 87 height 22
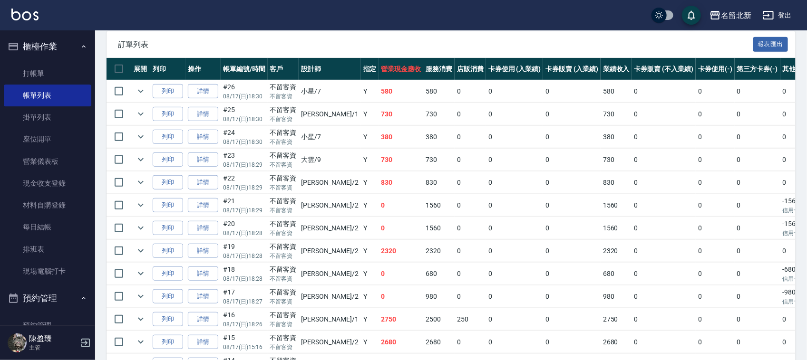
scroll to position [238, 0]
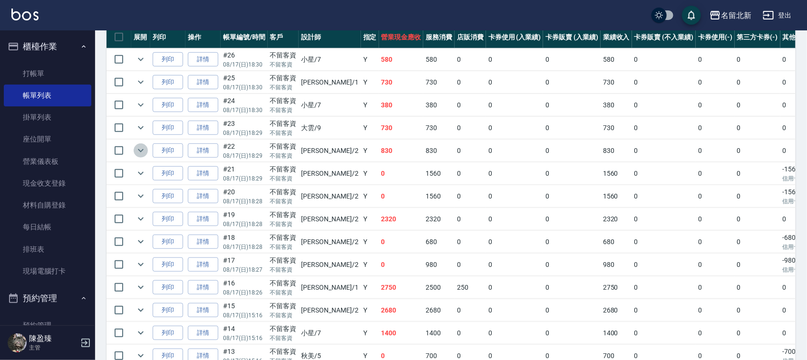
click at [143, 145] on button "expand row" at bounding box center [141, 151] width 14 height 14
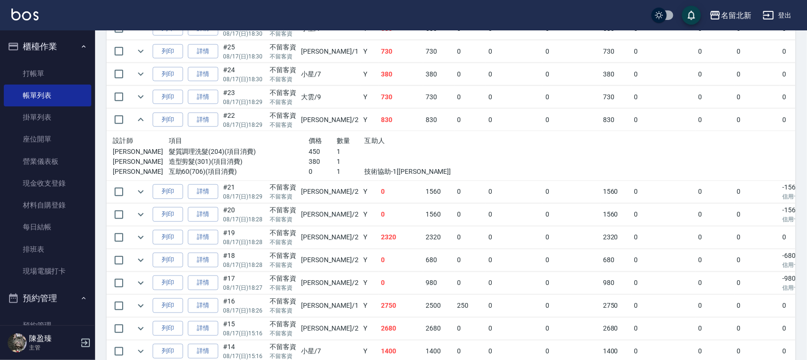
scroll to position [297, 0]
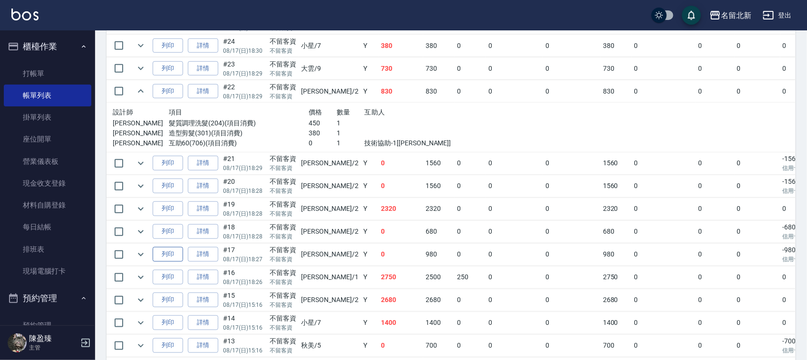
drag, startPoint x: 144, startPoint y: 255, endPoint x: 177, endPoint y: 256, distance: 33.3
click at [144, 257] on icon "expand row" at bounding box center [140, 254] width 11 height 11
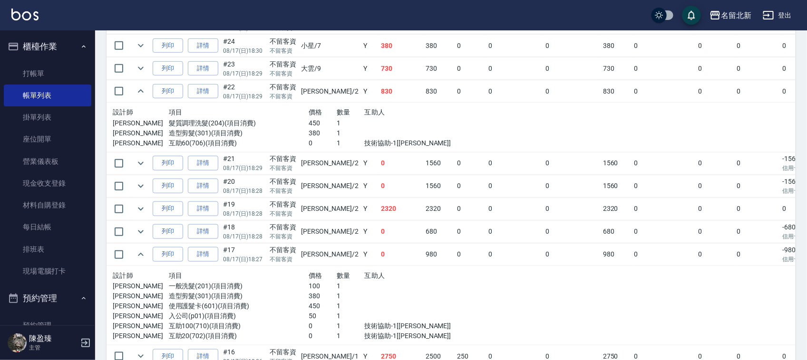
click at [203, 247] on td "詳情" at bounding box center [202, 254] width 35 height 22
click at [204, 255] on link "詳情" at bounding box center [203, 254] width 30 height 15
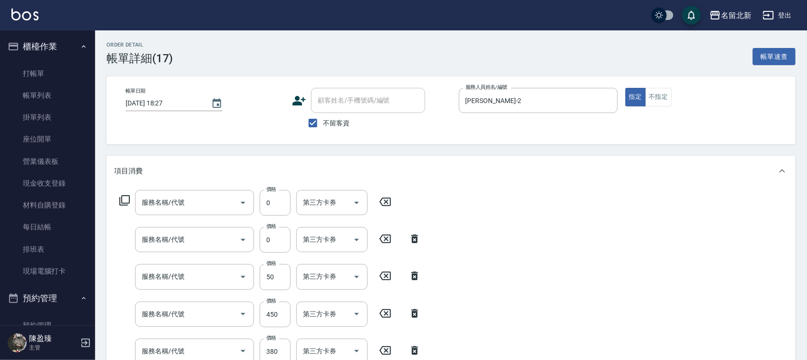
type input "[DATE] 18:27"
checkbox input "true"
type input "[PERSON_NAME]-2"
type input "互助20(702)"
type input "互助100(710)"
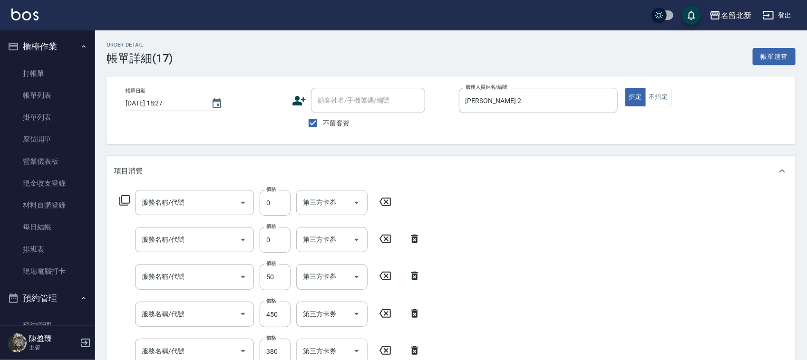
type input "入公司(p01)"
type input "使用護髮卡(601)"
type input "造型剪髮(301)"
type input "一般洗髮(201)"
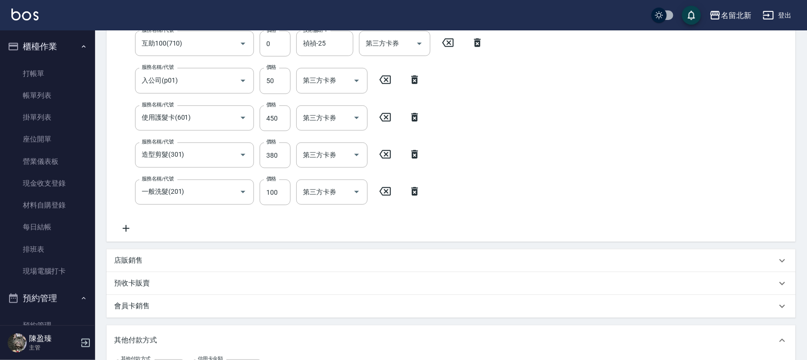
scroll to position [119, 0]
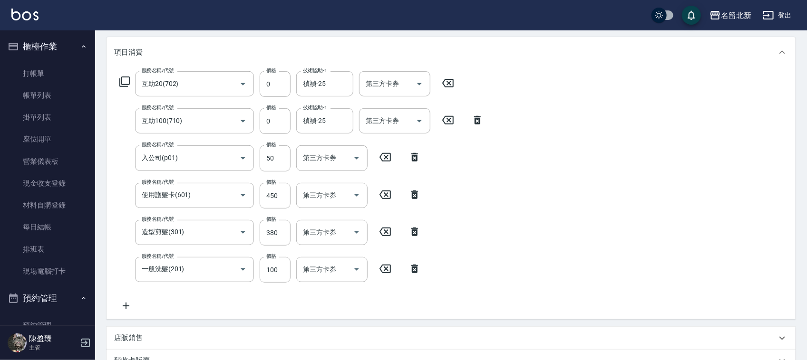
click at [410, 195] on icon at bounding box center [415, 194] width 24 height 11
type input "0"
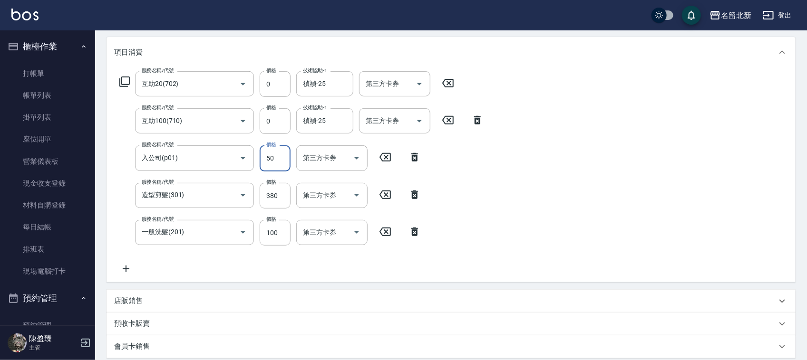
click at [267, 165] on input "50" at bounding box center [275, 159] width 31 height 26
type input "250"
click at [128, 266] on icon at bounding box center [126, 268] width 24 height 11
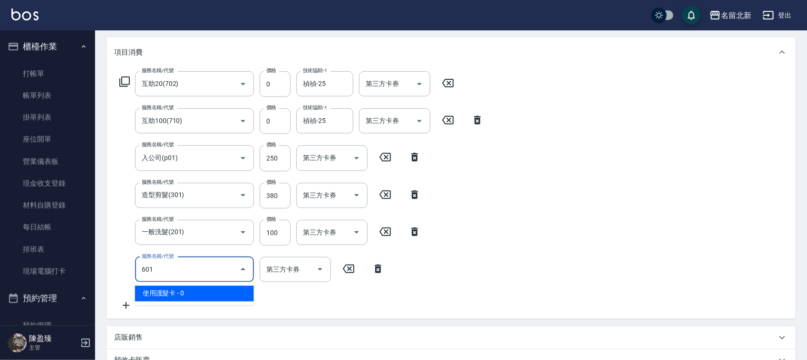
type input "使用護髮卡(601)"
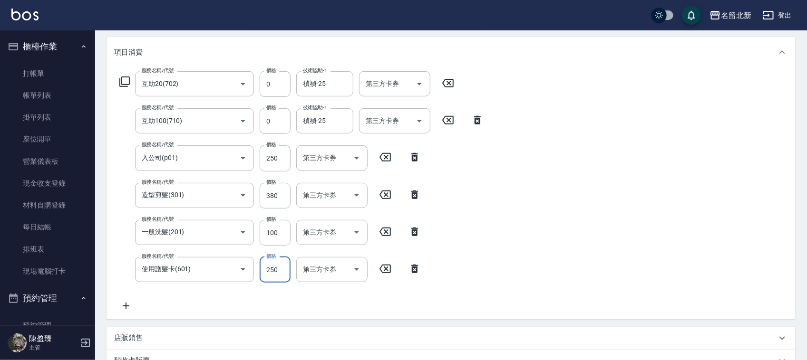
type input "250"
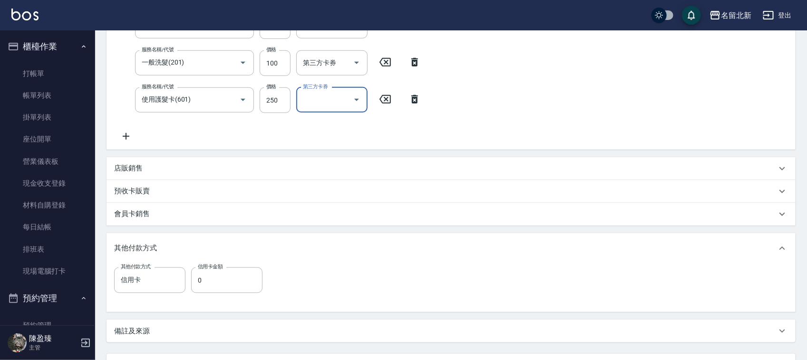
scroll to position [372, 0]
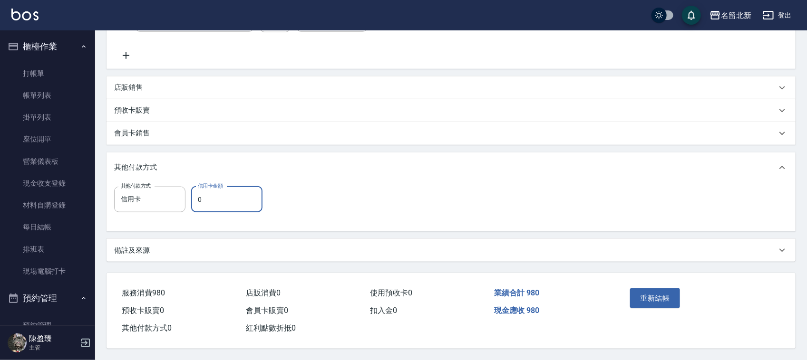
click at [217, 198] on input "0" at bounding box center [226, 200] width 71 height 26
type input "980"
click at [655, 294] on button "重新結帳" at bounding box center [655, 299] width 50 height 20
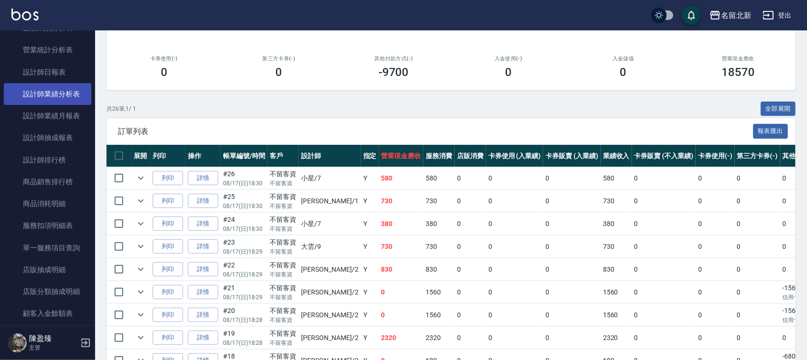
scroll to position [522, 0]
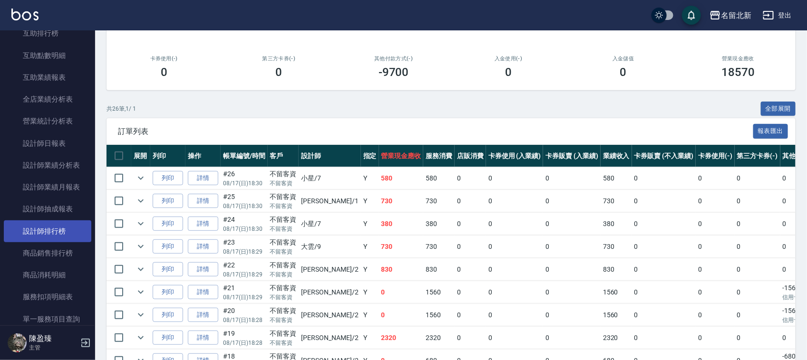
click at [62, 228] on link "設計師排行榜" at bounding box center [47, 232] width 87 height 22
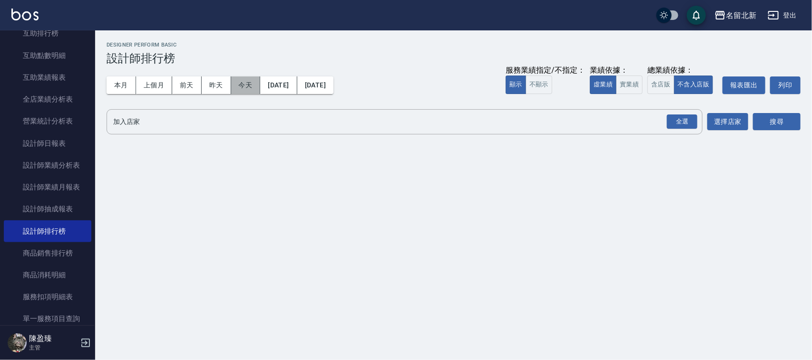
drag, startPoint x: 246, startPoint y: 84, endPoint x: 463, endPoint y: 44, distance: 220.0
click at [248, 83] on button "今天" at bounding box center [245, 86] width 29 height 18
click at [704, 117] on div "加入店家 全選 加入店家 選擇店家" at bounding box center [427, 121] width 641 height 25
click at [694, 117] on div "全選" at bounding box center [682, 122] width 30 height 15
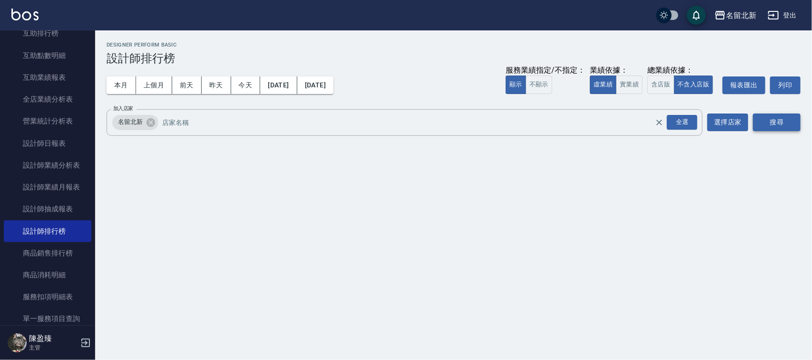
click at [788, 129] on button "搜尋" at bounding box center [777, 123] width 48 height 18
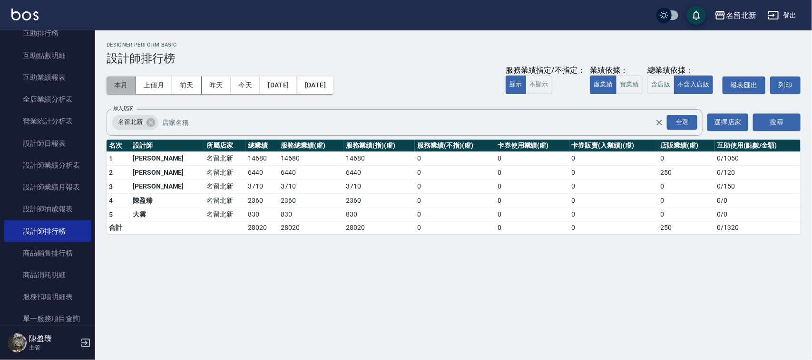
click at [124, 85] on button "本月" at bounding box center [121, 86] width 29 height 18
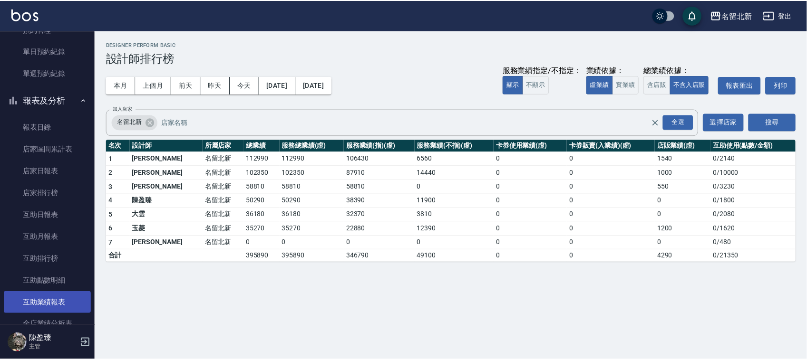
scroll to position [284, 0]
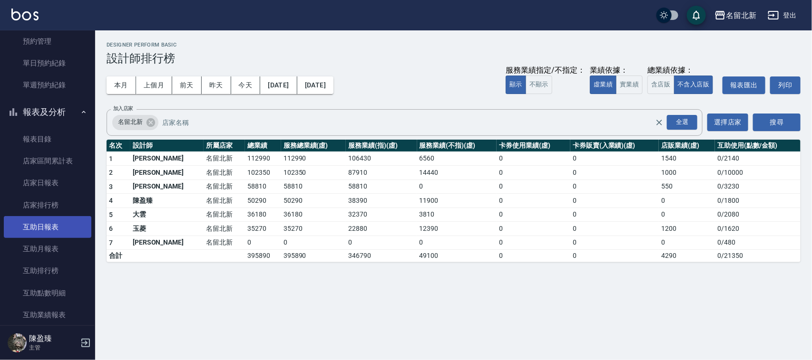
click at [50, 228] on link "互助日報表" at bounding box center [47, 227] width 87 height 22
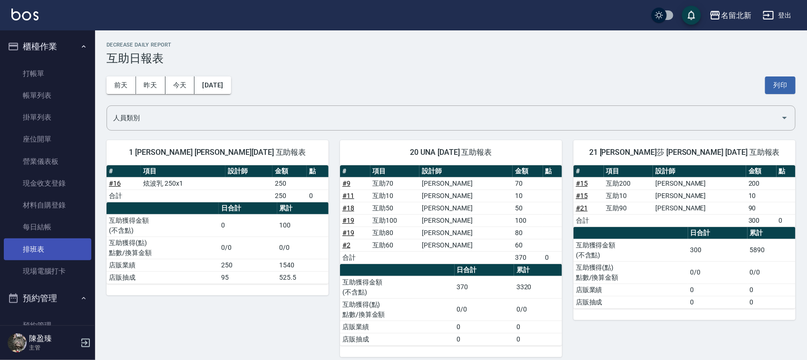
click at [49, 255] on link "排班表" at bounding box center [47, 250] width 87 height 22
